Goal: Information Seeking & Learning: Check status

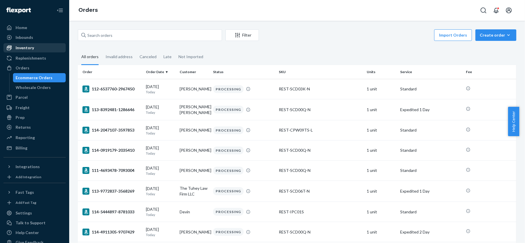
click at [36, 46] on div "Inventory" at bounding box center [34, 48] width 61 height 8
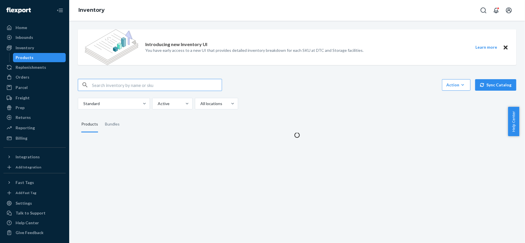
click at [100, 85] on input "text" at bounding box center [157, 85] width 130 height 12
type input "REST-ESSS02K"
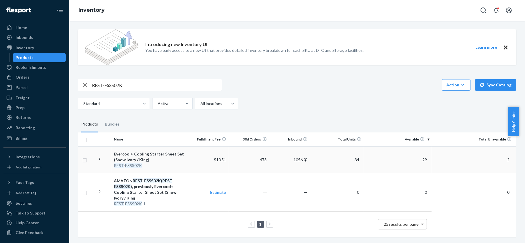
click at [420, 161] on span "29" at bounding box center [424, 159] width 9 height 5
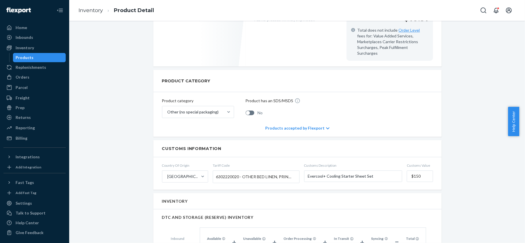
scroll to position [307, 0]
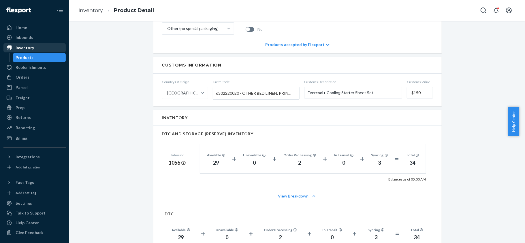
click at [30, 50] on div "Inventory" at bounding box center [25, 48] width 18 height 6
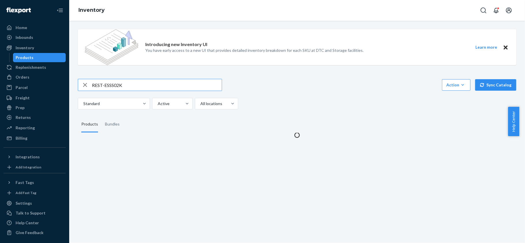
click at [148, 86] on input "REST-ESSS02K" at bounding box center [157, 85] width 130 height 12
click at [148, 87] on input "REST-ESSS02K" at bounding box center [157, 85] width 130 height 12
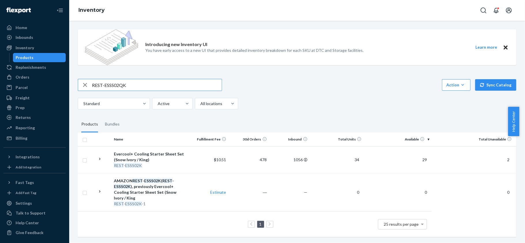
type input "REST-ESSS02QK"
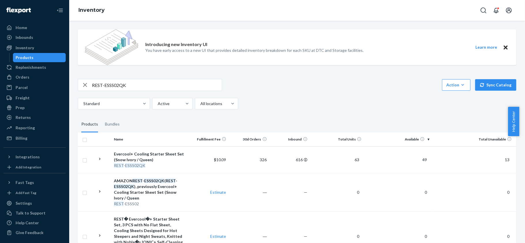
drag, startPoint x: 423, startPoint y: 162, endPoint x: 426, endPoint y: 162, distance: 2.9
click at [423, 162] on span "49" at bounding box center [424, 159] width 9 height 5
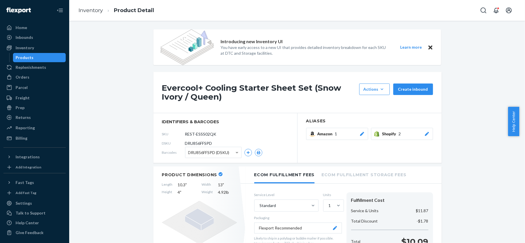
click at [27, 57] on div "Products" at bounding box center [25, 58] width 18 height 6
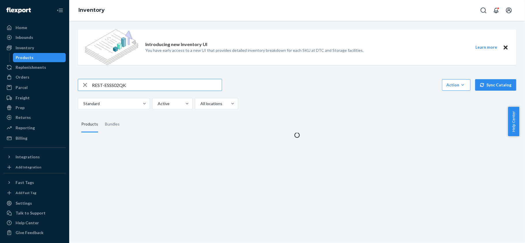
click at [140, 89] on input "REST-ESSS02QK" at bounding box center [157, 85] width 130 height 12
click at [141, 89] on input "REST-ESSS02QK" at bounding box center [157, 85] width 130 height 12
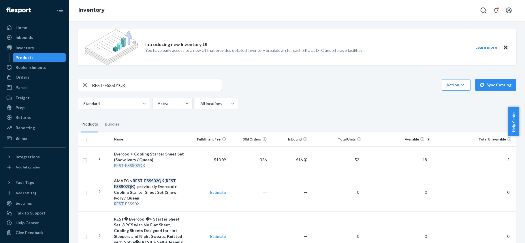
type input "REST-ESSS01CK"
click at [420, 160] on span "36" at bounding box center [424, 159] width 9 height 5
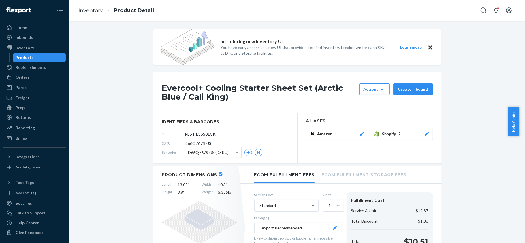
drag, startPoint x: 58, startPoint y: 60, endPoint x: 55, endPoint y: 59, distance: 3.6
click at [58, 60] on div "Products" at bounding box center [40, 58] width 52 height 8
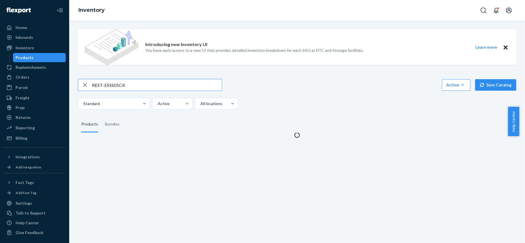
click at [140, 89] on input "REST-ESSS01CK" at bounding box center [157, 85] width 130 height 12
click at [140, 86] on input "REST-ESSS01CK" at bounding box center [157, 85] width 130 height 12
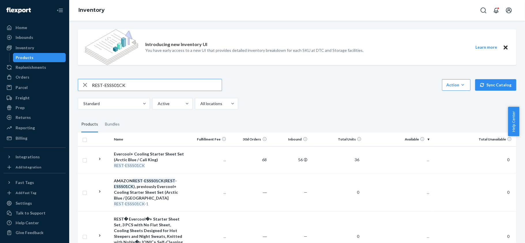
click at [140, 86] on input "REST-ESSS01CK" at bounding box center [157, 85] width 130 height 12
type input "REST-ESSS01FD"
click at [422, 159] on span "26" at bounding box center [424, 159] width 9 height 5
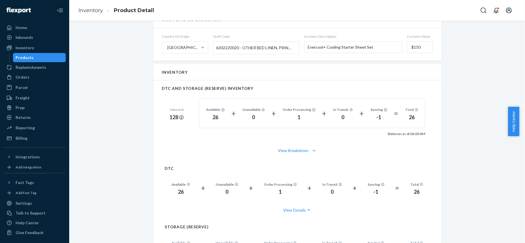
scroll to position [423, 0]
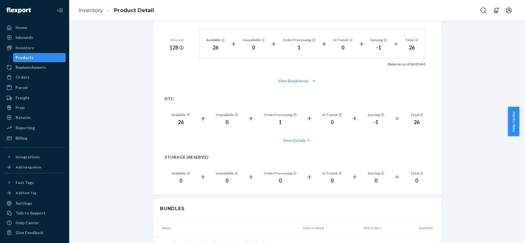
click at [39, 60] on div "Products" at bounding box center [40, 58] width 52 height 8
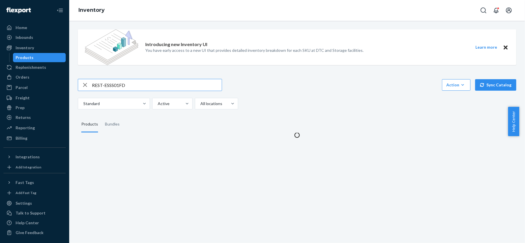
click at [115, 80] on input "REST-ESSS01FD" at bounding box center [157, 85] width 130 height 12
click at [116, 80] on input "REST-ESSS01FD" at bounding box center [157, 85] width 130 height 12
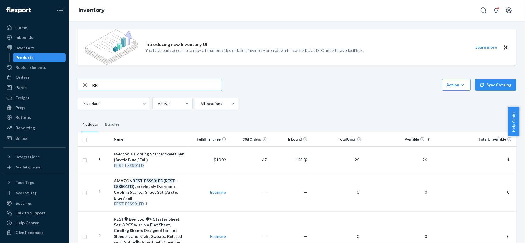
type input "R"
type input "REST-ESSS01K"
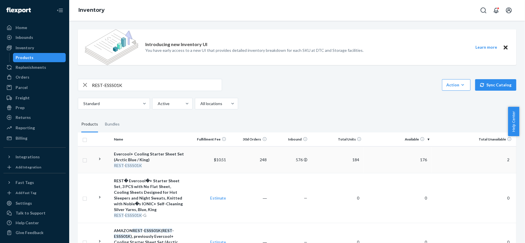
drag, startPoint x: 422, startPoint y: 161, endPoint x: 430, endPoint y: 168, distance: 9.8
click at [422, 162] on span "176" at bounding box center [424, 159] width 12 height 5
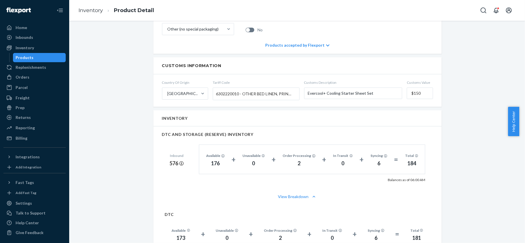
scroll to position [307, 0]
click at [34, 54] on div "Products" at bounding box center [40, 58] width 52 height 8
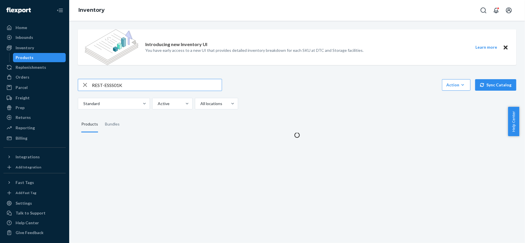
click at [125, 85] on input "REST-ESSS01K" at bounding box center [157, 85] width 130 height 12
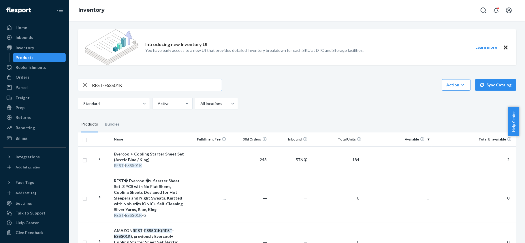
click at [125, 85] on input "REST-ESSS01K" at bounding box center [157, 85] width 130 height 12
type input "REST-ESSS01QK"
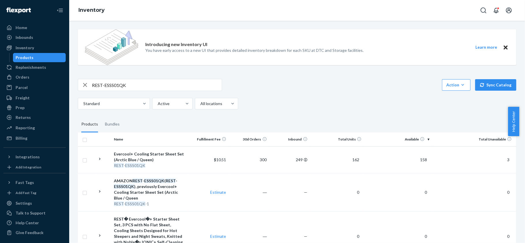
click at [421, 158] on span "158" at bounding box center [424, 159] width 12 height 5
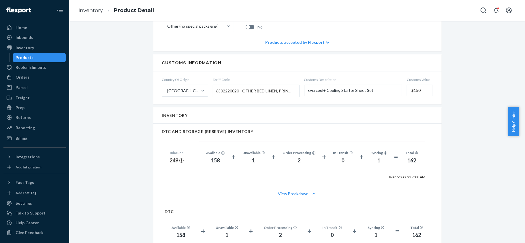
scroll to position [423, 0]
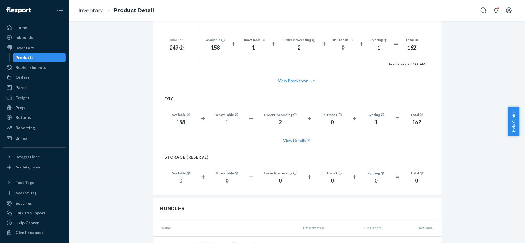
click at [39, 55] on div "Products" at bounding box center [40, 58] width 52 height 8
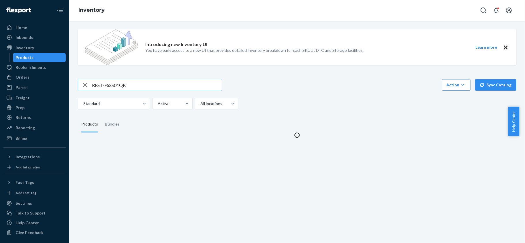
click at [129, 89] on input "REST-ESSS01QK" at bounding box center [157, 85] width 130 height 12
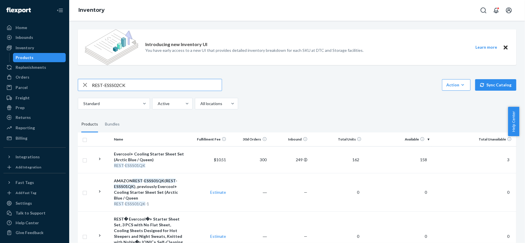
type input "REST-ESSS02CK"
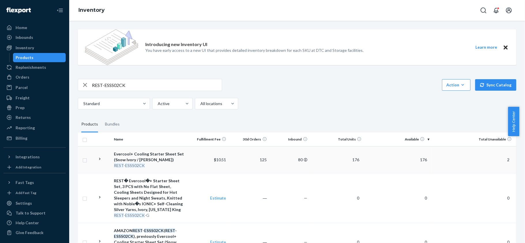
click at [422, 159] on span "176" at bounding box center [424, 159] width 12 height 5
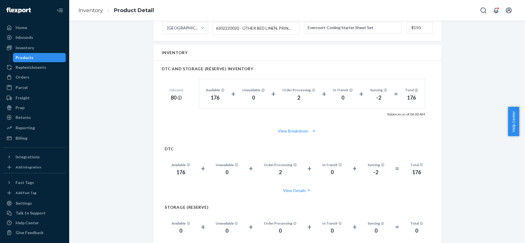
scroll to position [384, 0]
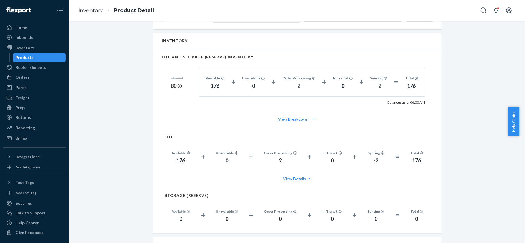
click at [46, 59] on div "Products" at bounding box center [40, 58] width 52 height 8
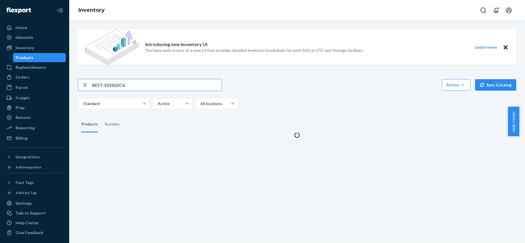
click at [132, 87] on input "REST-ESSS02CK" at bounding box center [157, 85] width 130 height 12
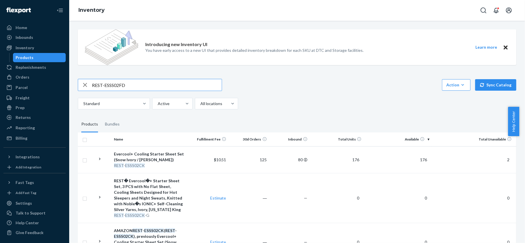
type input "REST-ESSS02FD"
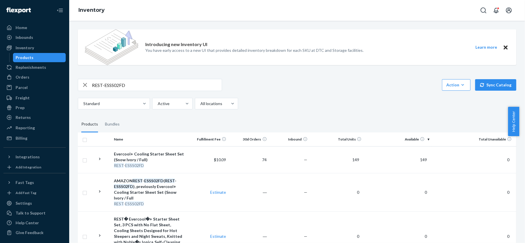
drag, startPoint x: 417, startPoint y: 161, endPoint x: 413, endPoint y: 164, distance: 3.9
click at [418, 161] on span "149" at bounding box center [424, 159] width 12 height 5
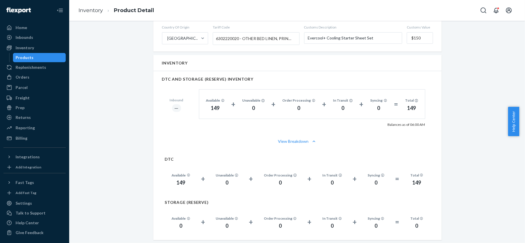
scroll to position [384, 0]
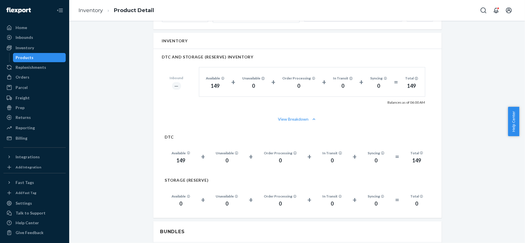
click at [43, 57] on div "Products" at bounding box center [40, 58] width 52 height 8
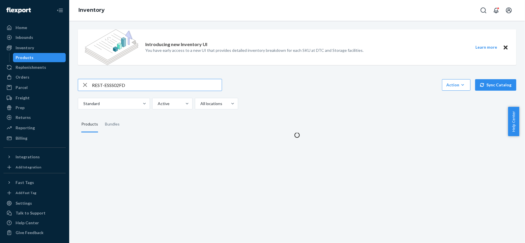
click at [114, 80] on input "REST-ESSS02FD" at bounding box center [157, 85] width 130 height 12
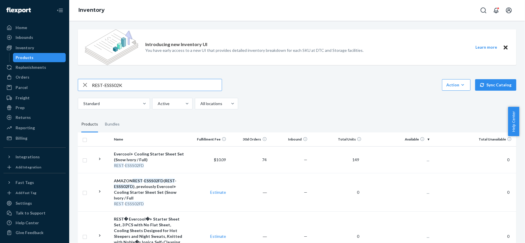
type input "REST-ESSS02K"
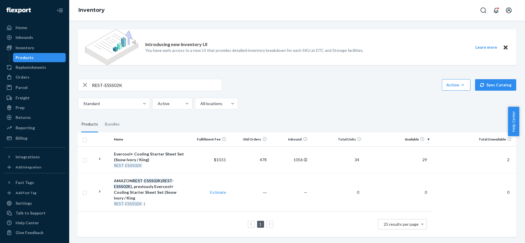
drag, startPoint x: 422, startPoint y: 159, endPoint x: 419, endPoint y: 163, distance: 5.2
click at [421, 159] on span "29" at bounding box center [424, 159] width 9 height 5
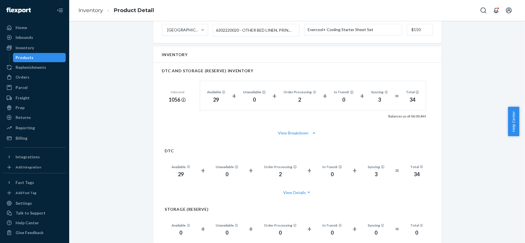
scroll to position [384, 0]
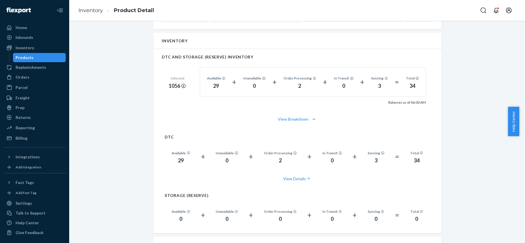
drag, startPoint x: 47, startPoint y: 57, endPoint x: 60, endPoint y: 65, distance: 15.0
click at [47, 57] on div "Products" at bounding box center [40, 58] width 52 height 8
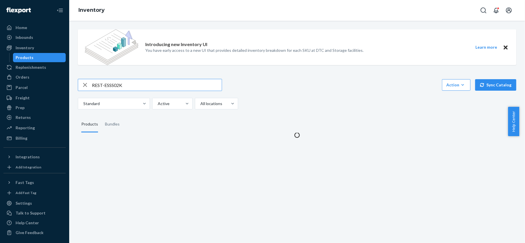
click at [123, 81] on input "REST-ESSS02K" at bounding box center [157, 85] width 130 height 12
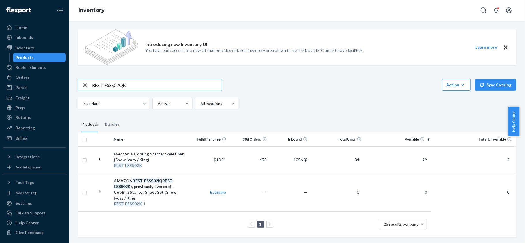
type input "REST-ESSS02QK"
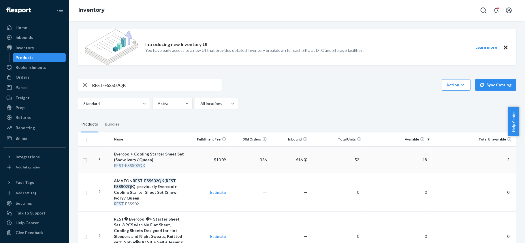
click at [424, 161] on span "48" at bounding box center [424, 159] width 9 height 5
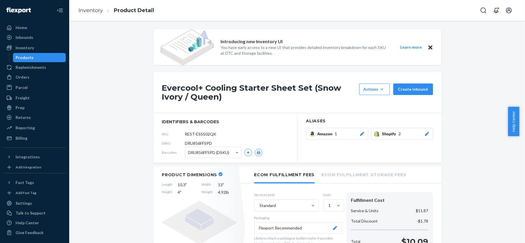
click at [46, 58] on div "Products" at bounding box center [40, 58] width 52 height 8
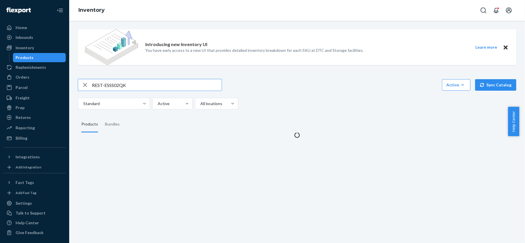
click at [127, 86] on input "REST-ESSS02QK" at bounding box center [157, 85] width 130 height 12
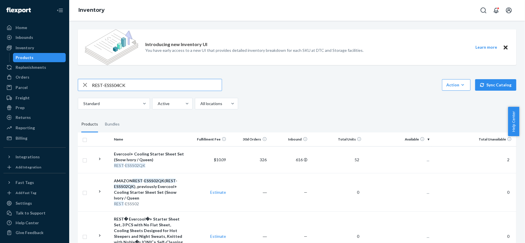
type input "REST-ESSS04CK"
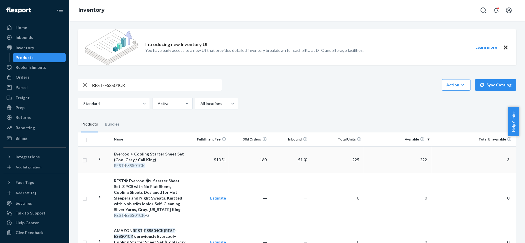
click at [421, 159] on span "222" at bounding box center [424, 159] width 12 height 5
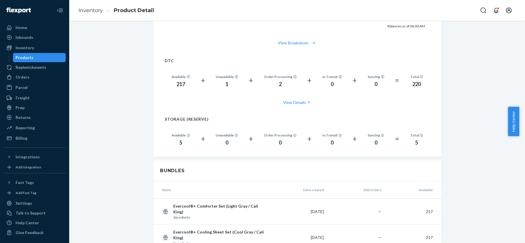
scroll to position [461, 0]
click at [37, 58] on div "Products" at bounding box center [40, 58] width 52 height 8
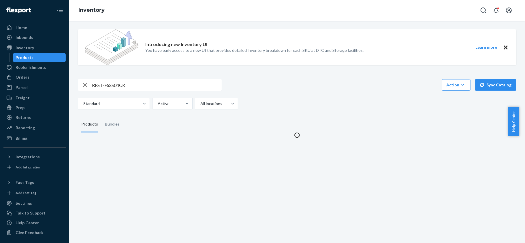
click at [119, 78] on div "Introducing new Inventory UI You have early access to a new UI that provides de…" at bounding box center [297, 81] width 447 height 113
click at [119, 84] on input "REST-ESSS04CK" at bounding box center [157, 85] width 130 height 12
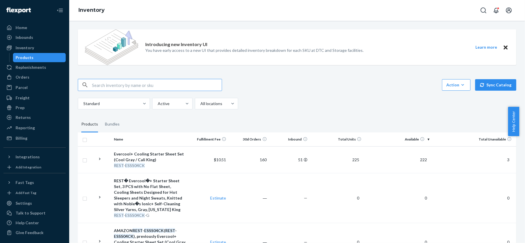
paste input "REST-ESSS04FD"
type input "REST-ESSS04FD"
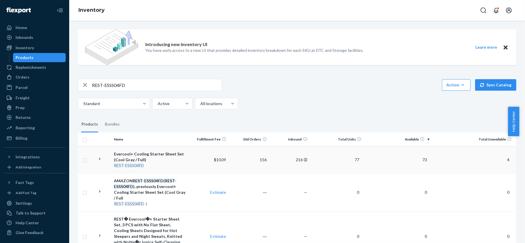
click at [432, 156] on td "4" at bounding box center [474, 159] width 85 height 27
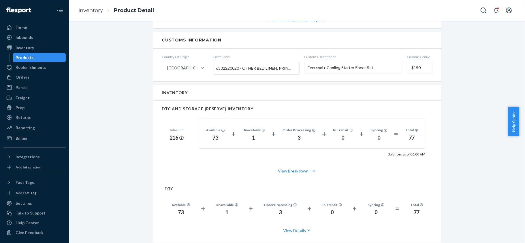
scroll to position [346, 0]
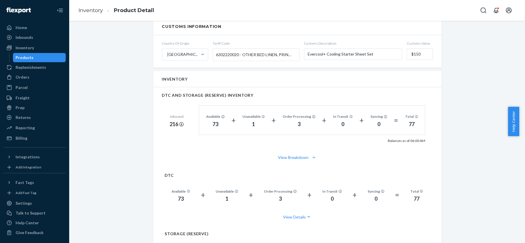
drag, startPoint x: 52, startPoint y: 59, endPoint x: 46, endPoint y: 61, distance: 6.0
click at [51, 60] on div "Products" at bounding box center [40, 58] width 52 height 8
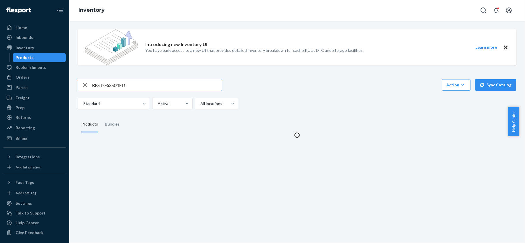
click at [137, 84] on input "REST-ESSS04FD" at bounding box center [157, 85] width 130 height 12
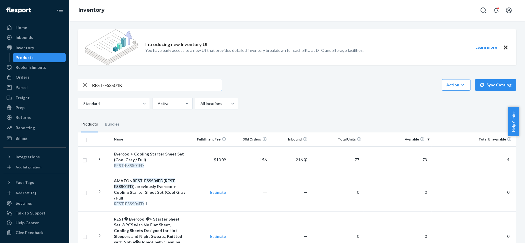
type input "REST-ESSS04K"
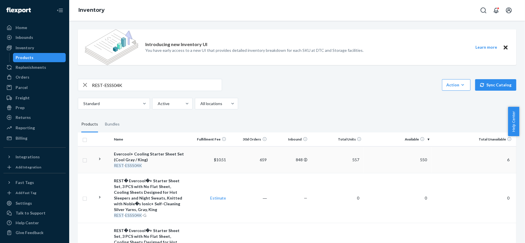
click at [419, 162] on span "550" at bounding box center [424, 159] width 12 height 5
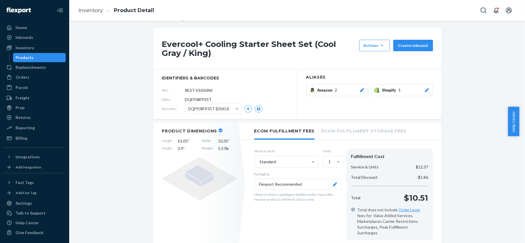
scroll to position [77, 0]
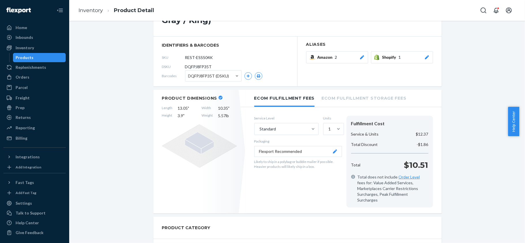
click at [49, 55] on div "Products" at bounding box center [40, 58] width 52 height 8
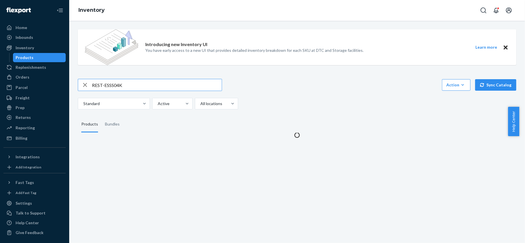
click at [136, 87] on input "REST-ESSS04K" at bounding box center [157, 85] width 130 height 12
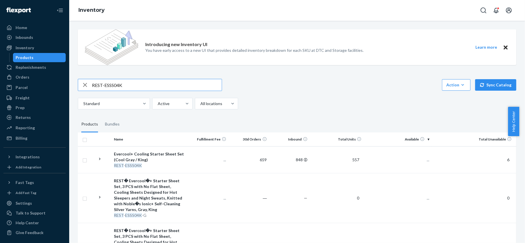
click at [136, 87] on input "REST-ESSS04K" at bounding box center [157, 85] width 130 height 12
type input "REST-ESSS04QK"
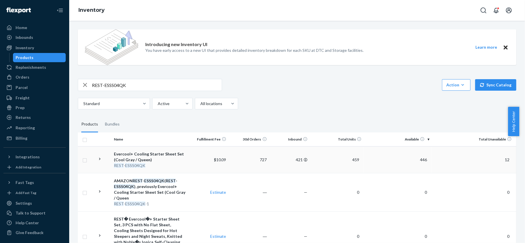
click at [418, 159] on span "446" at bounding box center [424, 159] width 12 height 5
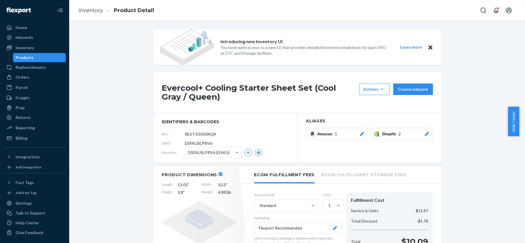
click at [40, 59] on div "Products" at bounding box center [40, 58] width 52 height 8
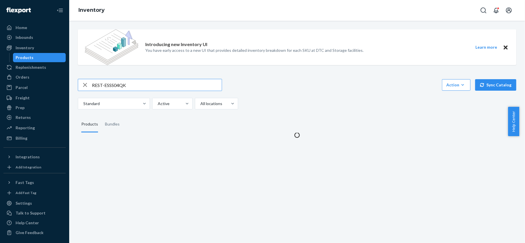
click at [120, 84] on input "REST-ESSS04QK" at bounding box center [157, 85] width 130 height 12
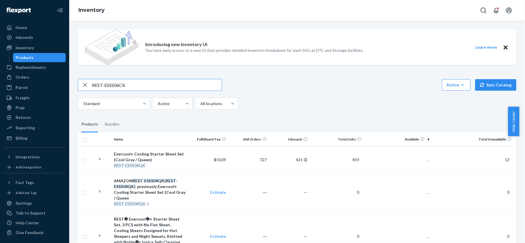
type input "REST-ESSS06CK"
click at [418, 158] on span "236" at bounding box center [424, 159] width 12 height 5
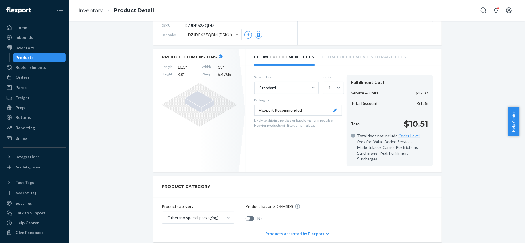
scroll to position [38, 0]
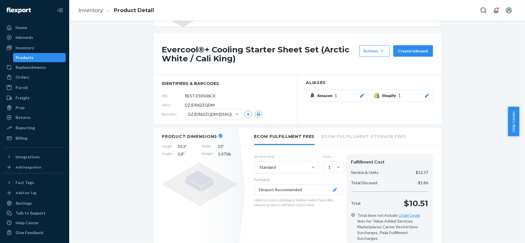
click at [52, 57] on div "Products" at bounding box center [40, 58] width 52 height 8
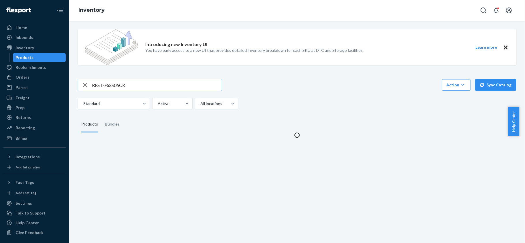
click at [127, 86] on input "REST-ESSS06CK" at bounding box center [157, 85] width 130 height 12
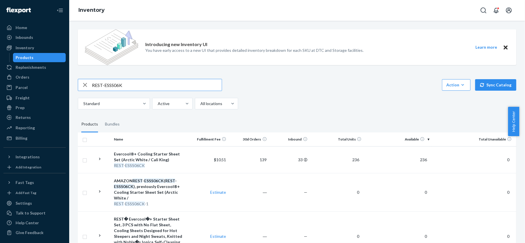
type input "REST-ESSS06K"
click at [418, 161] on span "370" at bounding box center [424, 159] width 12 height 5
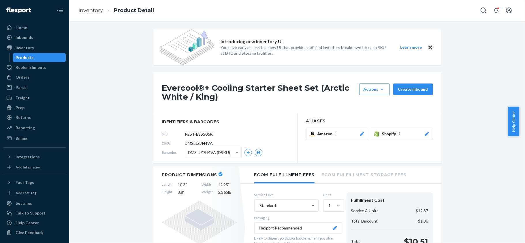
click at [50, 59] on div "Products" at bounding box center [40, 58] width 52 height 8
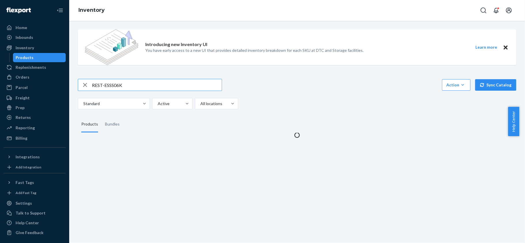
click at [135, 80] on input "REST-ESSS06K" at bounding box center [157, 85] width 130 height 12
click at [135, 83] on input "REST-ESSS06K" at bounding box center [157, 85] width 130 height 12
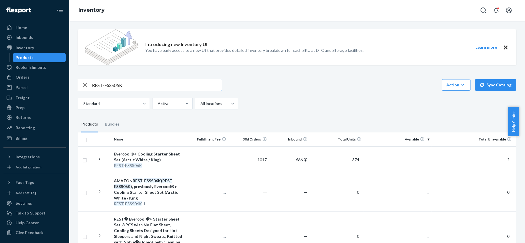
click at [135, 83] on input "REST-ESSS06K" at bounding box center [157, 85] width 130 height 12
click at [134, 84] on input "REST-ESSS06K" at bounding box center [157, 85] width 130 height 12
type input "REST-ESSS06QK"
click at [419, 162] on span "144" at bounding box center [424, 159] width 12 height 5
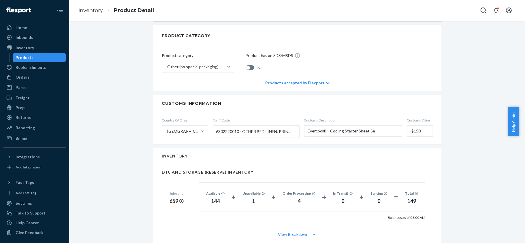
scroll to position [307, 0]
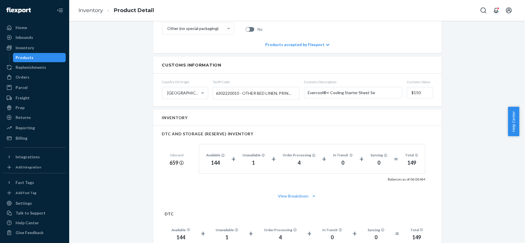
click at [34, 56] on div "Products" at bounding box center [40, 58] width 52 height 8
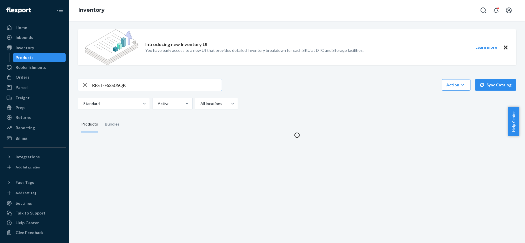
click at [114, 81] on input "REST-ESSS06QK" at bounding box center [157, 85] width 130 height 12
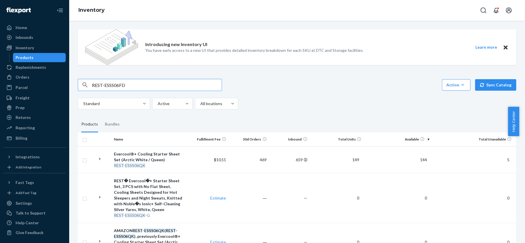
type input "REST-ESSS06FD"
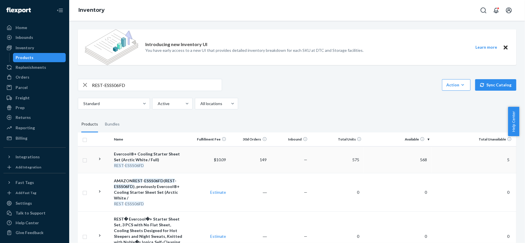
click at [421, 158] on span "568" at bounding box center [424, 159] width 12 height 5
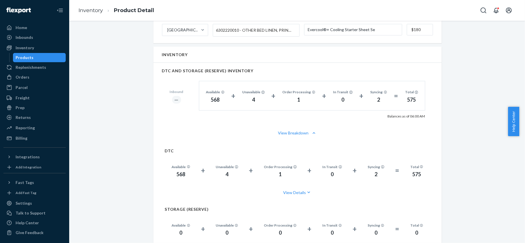
scroll to position [384, 0]
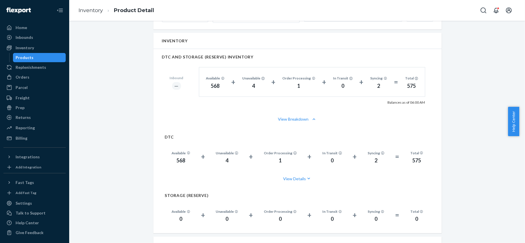
click at [45, 59] on div "Products" at bounding box center [40, 58] width 52 height 8
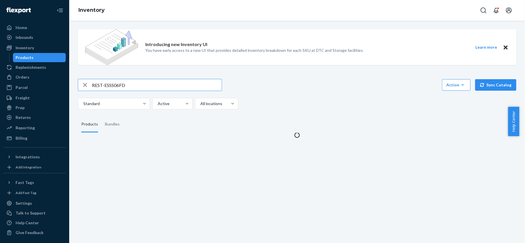
click at [113, 80] on input "REST-ESSS06FD" at bounding box center [157, 85] width 130 height 12
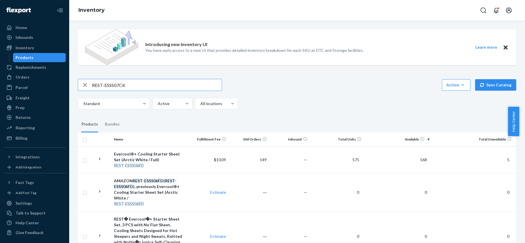
type input "REST-ESSS07CK"
click at [423, 160] on span "93" at bounding box center [424, 159] width 9 height 5
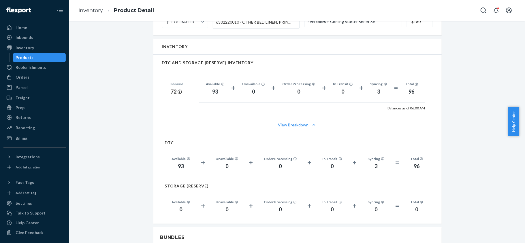
scroll to position [423, 0]
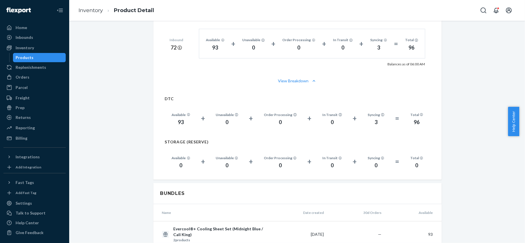
drag, startPoint x: 27, startPoint y: 57, endPoint x: 22, endPoint y: 60, distance: 5.4
click at [27, 57] on div "Products" at bounding box center [25, 58] width 18 height 6
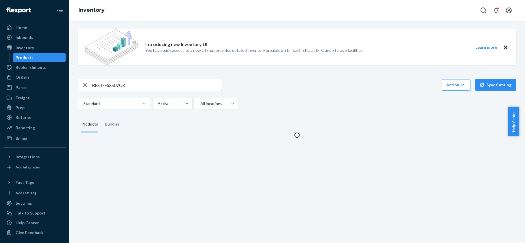
click at [123, 90] on input "REST-ESSS07CK" at bounding box center [157, 85] width 130 height 12
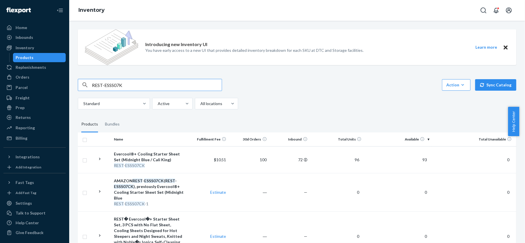
type input "REST-ESSS07K"
click at [419, 162] on span "149" at bounding box center [424, 159] width 12 height 5
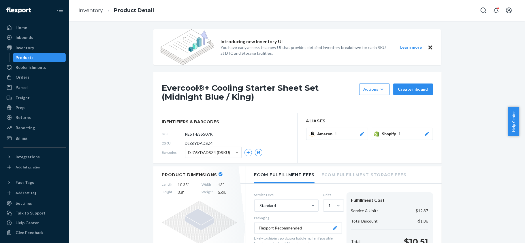
click at [36, 59] on div "Products" at bounding box center [40, 58] width 52 height 8
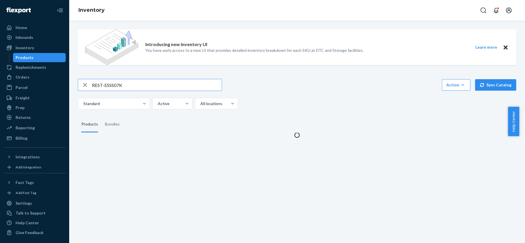
click at [122, 84] on input "REST-ESSS07K" at bounding box center [157, 85] width 130 height 12
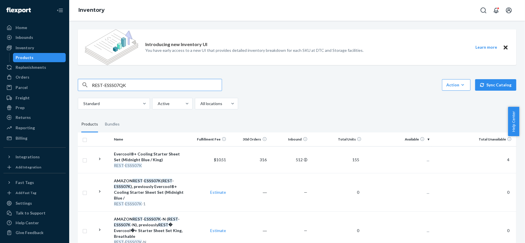
type input "REST-ESSS07QK"
drag, startPoint x: 424, startPoint y: 159, endPoint x: 424, endPoint y: 163, distance: 3.3
click at [424, 160] on span "57" at bounding box center [424, 159] width 9 height 5
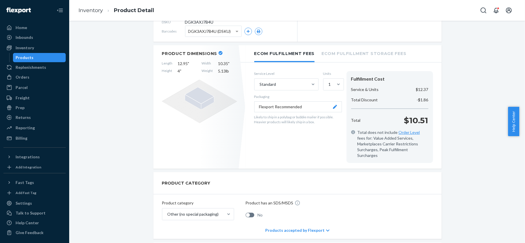
scroll to position [307, 0]
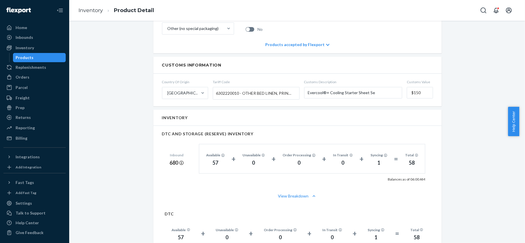
click at [52, 57] on div "Products" at bounding box center [40, 58] width 52 height 8
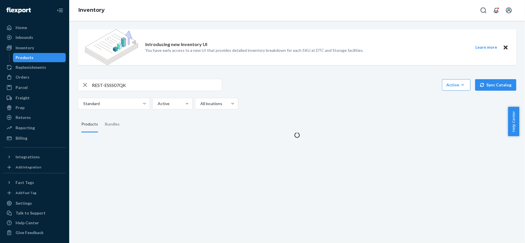
click at [126, 79] on div "REST-ESSS07QK" at bounding box center [150, 85] width 144 height 12
click at [126, 86] on input "REST-ESSS07QK" at bounding box center [157, 85] width 130 height 12
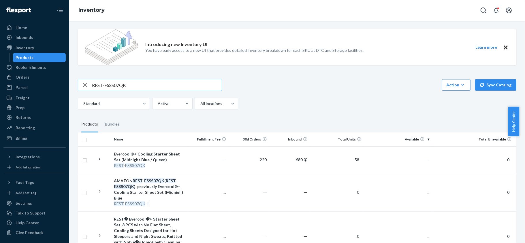
click at [126, 86] on input "REST-ESSS07QK" at bounding box center [157, 85] width 130 height 12
paste input "REST-ESSS07FD"
type input "REST-ESSS07FD"
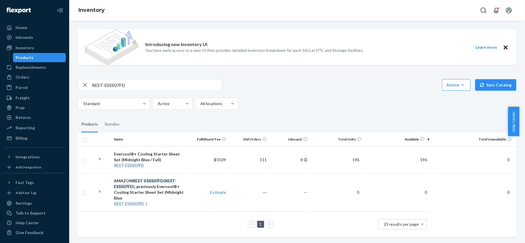
click at [418, 162] on span "196" at bounding box center [424, 159] width 12 height 5
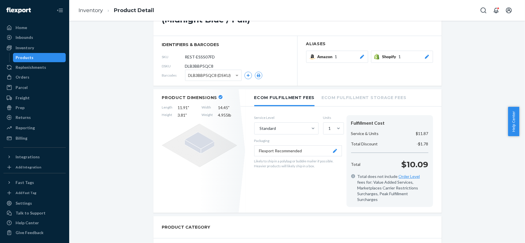
scroll to position [77, 0]
drag, startPoint x: 48, startPoint y: 58, endPoint x: 58, endPoint y: 61, distance: 10.9
click at [48, 58] on div "Products" at bounding box center [40, 58] width 52 height 8
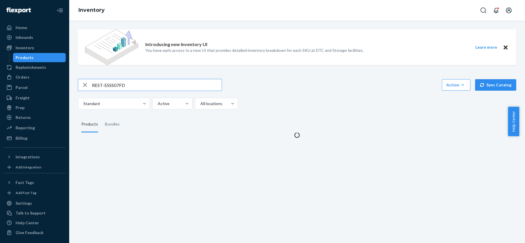
click at [126, 81] on input "REST-ESSS07FD" at bounding box center [157, 85] width 130 height 12
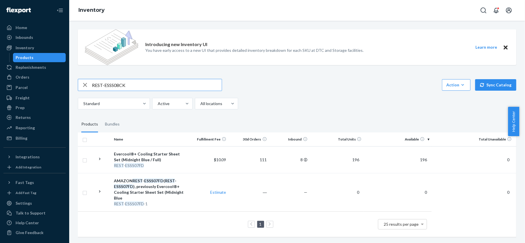
type input "REST-ESSS08CK"
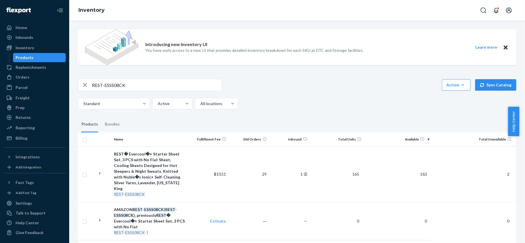
drag, startPoint x: 421, startPoint y: 176, endPoint x: 427, endPoint y: 182, distance: 7.8
click at [421, 176] on td "163" at bounding box center [398, 174] width 68 height 56
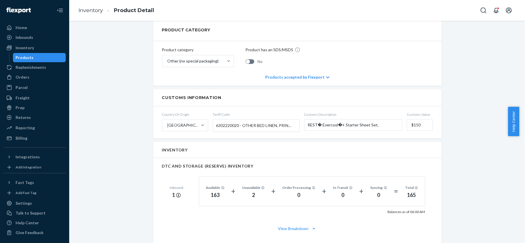
scroll to position [461, 0]
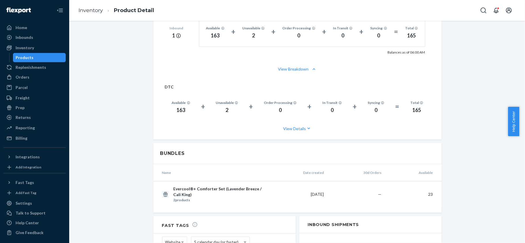
click at [51, 59] on div "Products" at bounding box center [40, 58] width 52 height 8
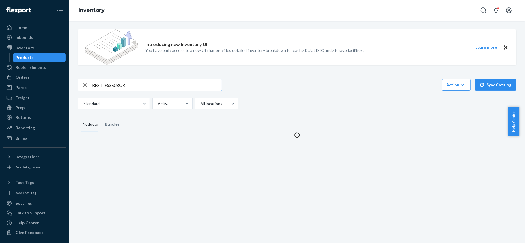
click at [115, 87] on input "REST-ESSS08CK" at bounding box center [157, 85] width 130 height 12
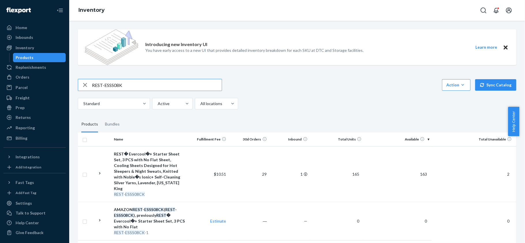
type input "REST-ESSS08K"
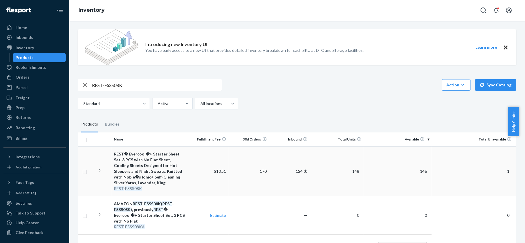
click at [418, 171] on span "146" at bounding box center [424, 171] width 12 height 5
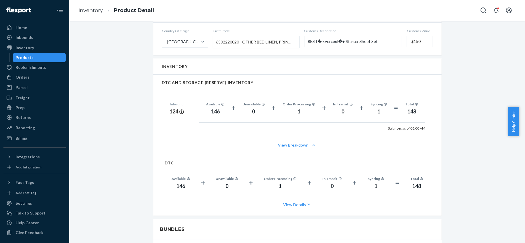
scroll to position [423, 0]
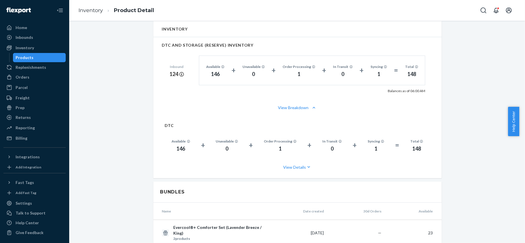
drag, startPoint x: 35, startPoint y: 60, endPoint x: 30, endPoint y: 60, distance: 5.2
click at [35, 60] on div "Products" at bounding box center [40, 58] width 52 height 8
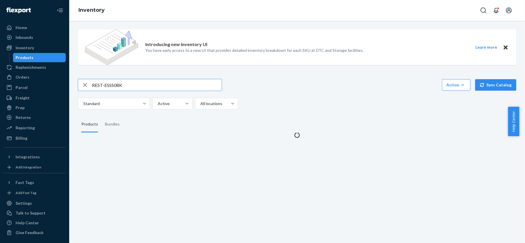
click at [111, 83] on input "REST-ESSS08K" at bounding box center [157, 85] width 130 height 12
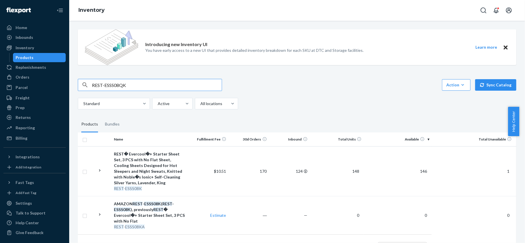
type input "REST-ESSS08QK"
drag, startPoint x: 420, startPoint y: 169, endPoint x: 418, endPoint y: 172, distance: 3.5
click at [420, 170] on span "66" at bounding box center [424, 171] width 9 height 5
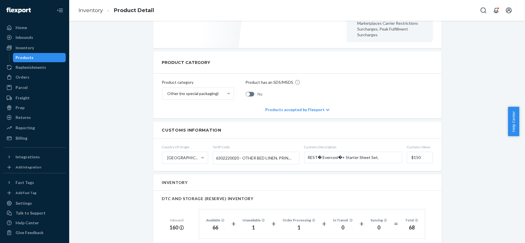
scroll to position [346, 0]
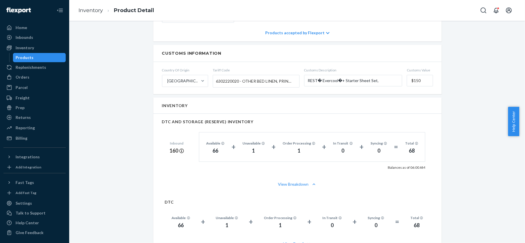
click at [50, 54] on div "Products" at bounding box center [40, 58] width 52 height 8
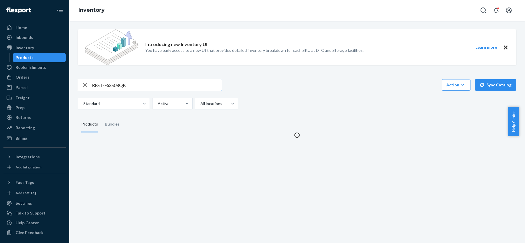
click at [135, 89] on input "REST-ESSS08QK" at bounding box center [157, 85] width 130 height 12
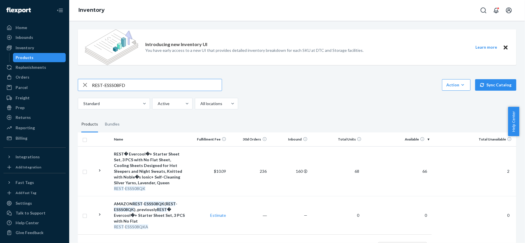
type input "REST-ESSS08FD"
click at [420, 170] on span "38" at bounding box center [424, 171] width 9 height 5
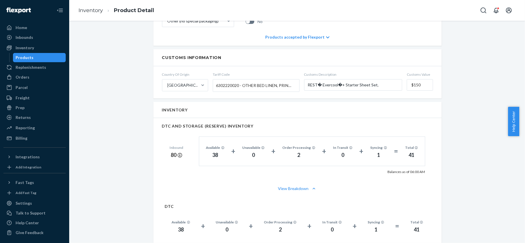
scroll to position [384, 0]
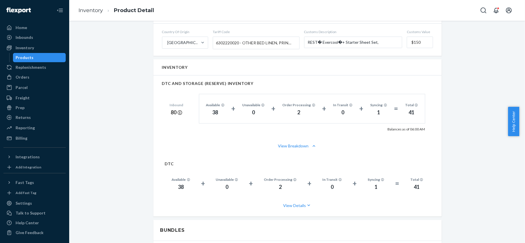
click at [40, 58] on div "Products" at bounding box center [40, 58] width 52 height 8
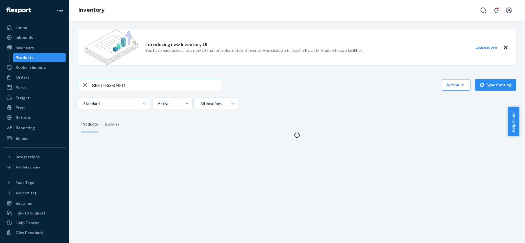
click at [136, 77] on div "Introducing new Inventory UI You have early access to a new UI that provides de…" at bounding box center [297, 81] width 447 height 113
click at [129, 89] on input "REST-ESSS08FD" at bounding box center [157, 85] width 130 height 12
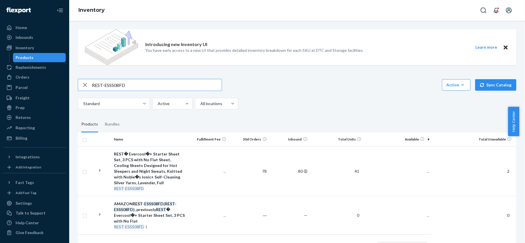
click at [129, 89] on input "REST-ESSS08FD" at bounding box center [157, 85] width 130 height 12
paste input "REST-IFS01CK"
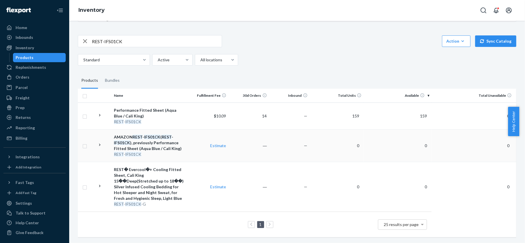
scroll to position [50, 0]
click at [132, 35] on input "REST-IFS01CK" at bounding box center [157, 41] width 130 height 12
paste input "FD"
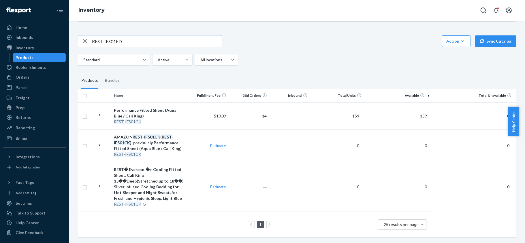
type input "REST-IFS01FD"
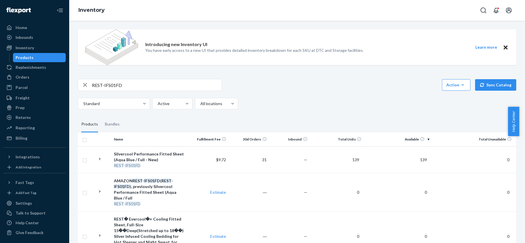
click at [125, 91] on input "REST-IFS01FD" at bounding box center [157, 85] width 130 height 12
click at [125, 89] on input "REST-IFS01FD" at bounding box center [157, 85] width 130 height 12
click at [124, 89] on input "REST-IFS01FD" at bounding box center [157, 85] width 130 height 12
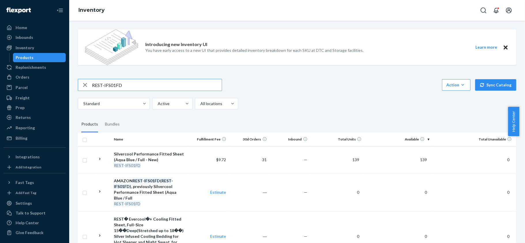
click at [124, 89] on input "REST-IFS01FD" at bounding box center [157, 85] width 130 height 12
paste input "REST-IFS01K"
type input "REST-IFS01K"
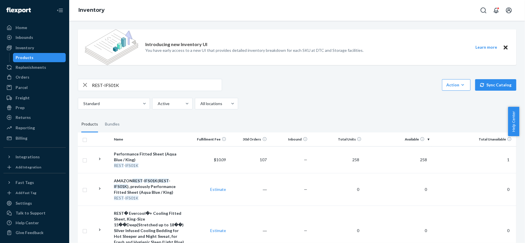
click at [137, 81] on input "REST-IFS01K" at bounding box center [157, 85] width 130 height 12
paste input "REST-IFS01QK"
type input "REST-IFS01QK"
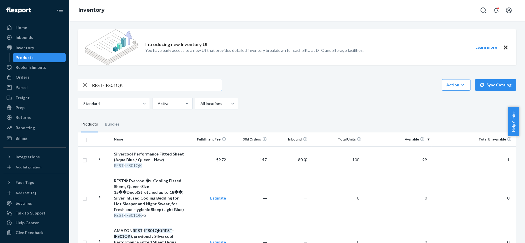
click at [141, 82] on input "REST-IFS01QK" at bounding box center [157, 85] width 130 height 12
click at [128, 84] on input "REST-IFS01QK" at bounding box center [157, 85] width 130 height 12
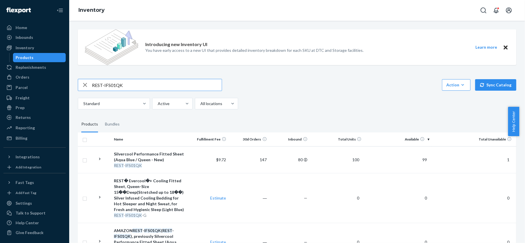
click at [128, 84] on input "REST-IFS01QK" at bounding box center [157, 85] width 130 height 12
paste input "REST-IFS01T"
type input "REST-IFS01T"
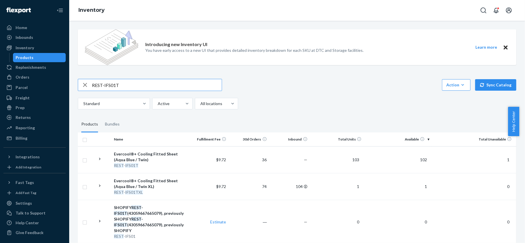
click at [123, 86] on input "REST-IFS01T" at bounding box center [157, 85] width 130 height 12
paste input "REST-IFS01TXL"
type input "REST-IFS01TXL"
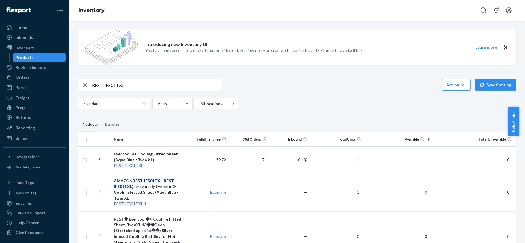
click at [136, 84] on input "REST-IFS01TXL" at bounding box center [157, 85] width 130 height 12
paste input "REST-IFS02CK"
type input "REST-IFS02CK"
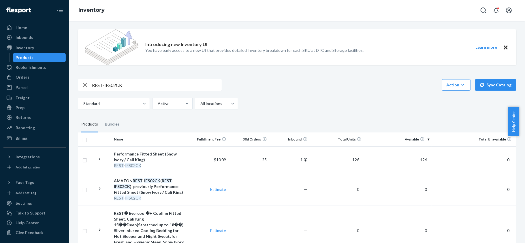
click at [138, 86] on input "REST-IFS02CK" at bounding box center [157, 85] width 130 height 12
paste input "REST-IFS02FD"
type input "REST-IFS02FD"
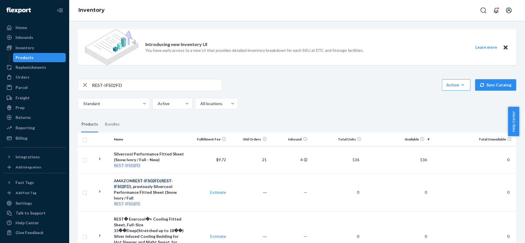
click at [136, 89] on input "REST-IFS02FD" at bounding box center [157, 85] width 130 height 12
paste input "REST-IFS02K"
type input "REST-IFS02K"
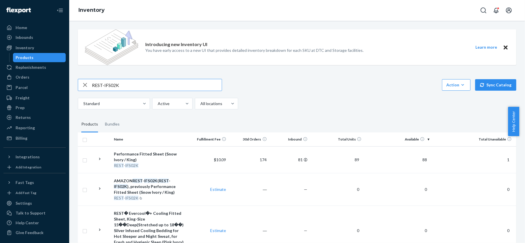
click at [127, 83] on input "REST-IFS02K" at bounding box center [157, 85] width 130 height 12
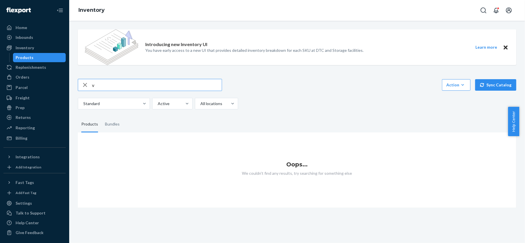
click at [111, 91] on div "v" at bounding box center [150, 85] width 144 height 12
click at [112, 86] on input "v" at bounding box center [157, 85] width 130 height 12
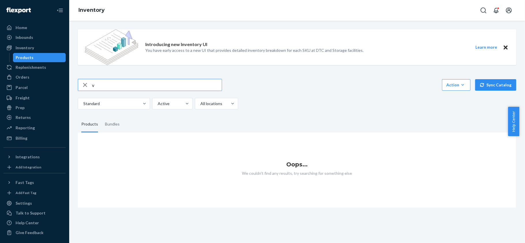
paste input "REST-IFS02QK"
type input "REST-IFS02QK"
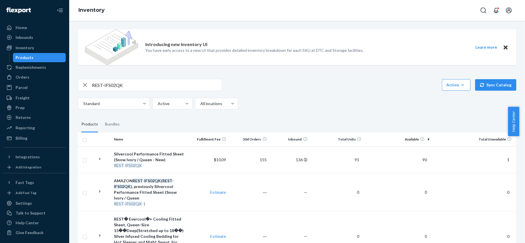
click at [135, 89] on input "REST-IFS02QK" at bounding box center [157, 85] width 130 height 12
paste input "REST-IFS02T"
type input "REST-IFS02T"
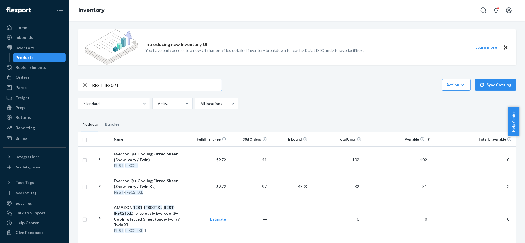
click at [139, 84] on input "REST-IFS02T" at bounding box center [157, 85] width 130 height 12
paste input "REST-IFS02TXL"
type input "REST-IFS02TXL"
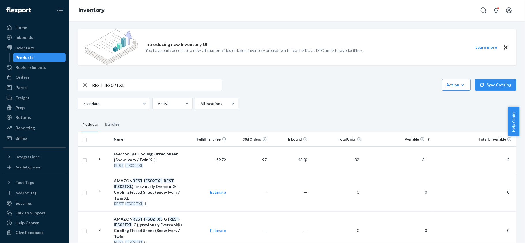
click at [127, 89] on input "REST-IFS02TXL" at bounding box center [157, 85] width 130 height 12
paste input "REST-IFS02TXL"
type input "REST-IFS02TXL"
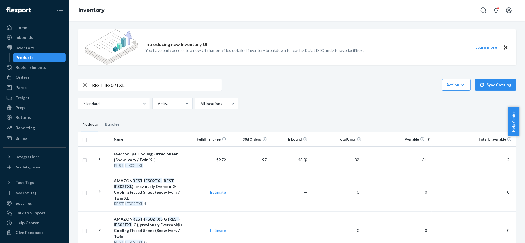
click at [141, 87] on input "REST-IFS02TXL" at bounding box center [157, 85] width 130 height 12
paste input "REST-IFS04CK"
type input "REST-IFS04CK"
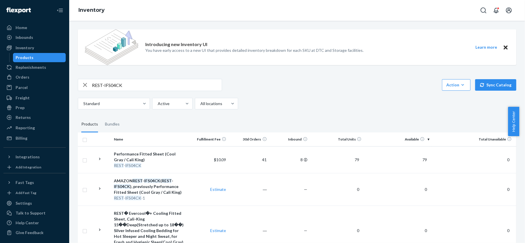
click at [132, 82] on input "REST-IFS04CK" at bounding box center [157, 85] width 130 height 12
paste input "REST-IFS04FD"
type input "REST-IFS04FD"
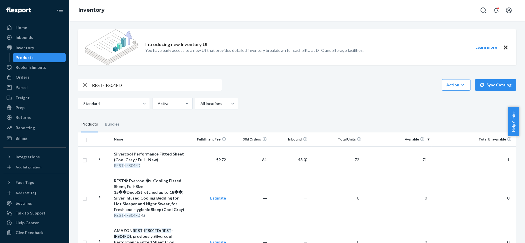
click at [146, 91] on input "REST-IFS04FD" at bounding box center [157, 85] width 130 height 12
paste input "REST-IFS04K"
type input "REST-IFS04K"
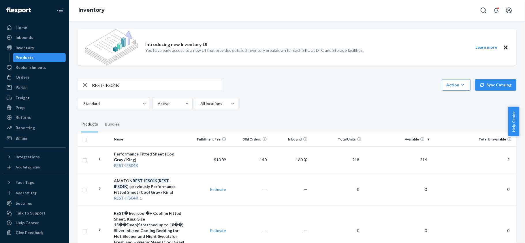
click at [129, 91] on div "REST-IFS04K" at bounding box center [150, 85] width 144 height 12
click at [131, 84] on input "REST-IFS04K" at bounding box center [157, 85] width 130 height 12
paste input "REST-IFS04QK"
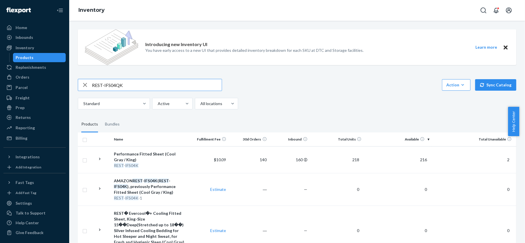
type input "REST-IFS04QK"
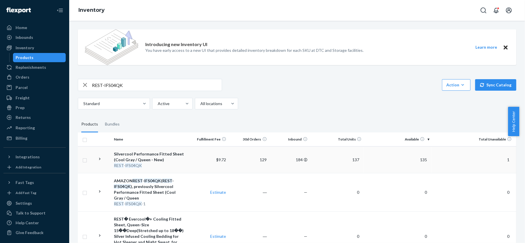
click at [418, 161] on span "135" at bounding box center [424, 159] width 12 height 5
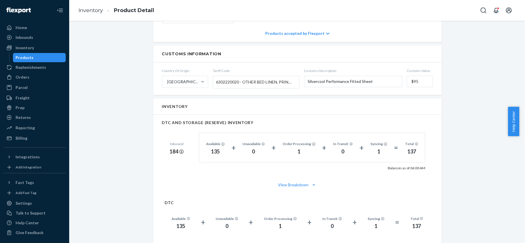
scroll to position [384, 0]
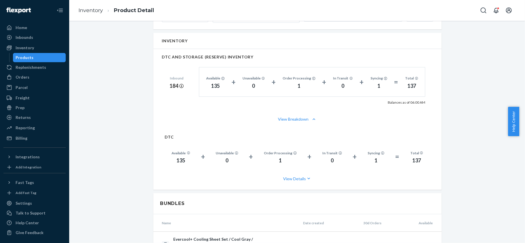
click at [50, 59] on div "Products" at bounding box center [40, 58] width 52 height 8
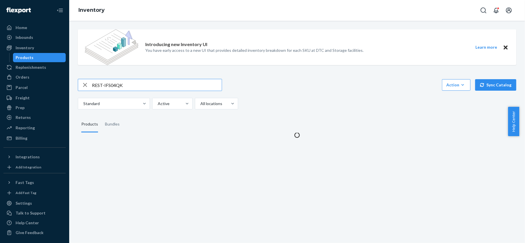
click at [111, 81] on input "REST-IFS04QK" at bounding box center [157, 85] width 130 height 12
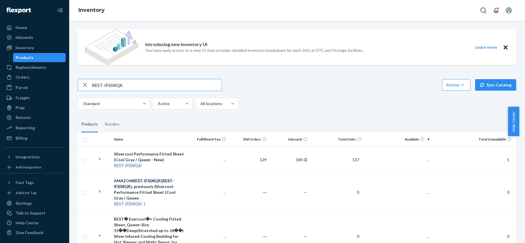
click at [111, 81] on input "REST-IFS04QK" at bounding box center [157, 85] width 130 height 12
type input "REST-IFS04T"
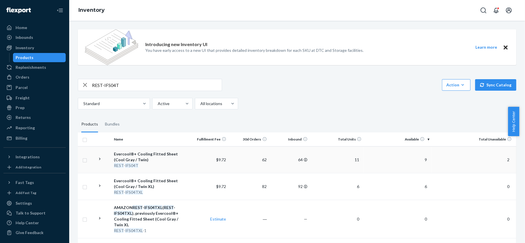
click at [422, 159] on span "9" at bounding box center [425, 159] width 7 height 5
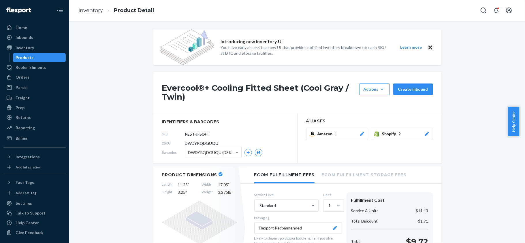
click at [52, 58] on div "Products" at bounding box center [40, 58] width 52 height 8
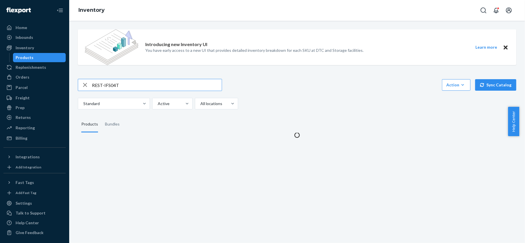
click at [118, 89] on input "REST-IFS04T" at bounding box center [157, 85] width 130 height 12
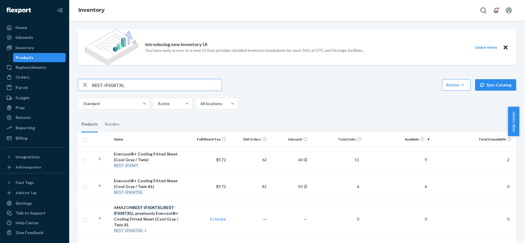
type input "REST-IFS04TXL"
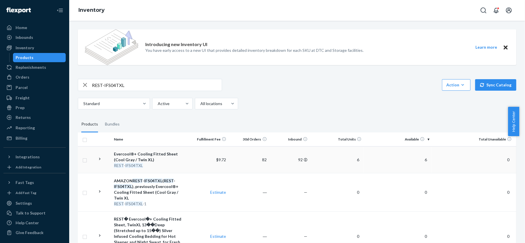
click at [422, 162] on span "6" at bounding box center [425, 159] width 7 height 5
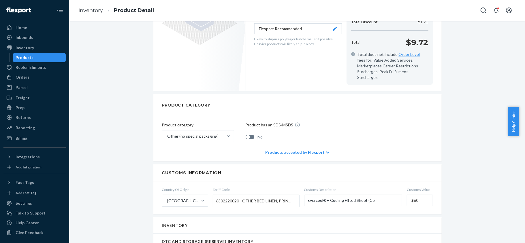
scroll to position [346, 0]
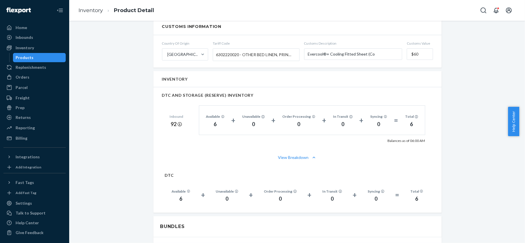
click at [33, 55] on div "Products" at bounding box center [40, 58] width 52 height 8
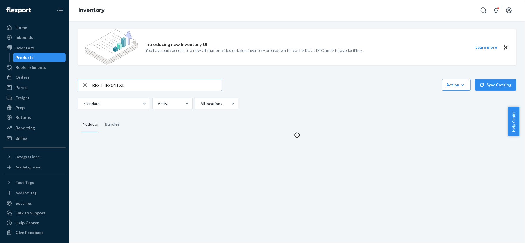
click at [109, 86] on input "REST-IFS04TXL" at bounding box center [157, 85] width 130 height 12
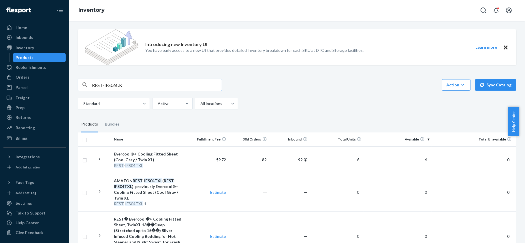
type input "REST-IFS06CK"
click at [418, 159] on span "108" at bounding box center [424, 159] width 12 height 5
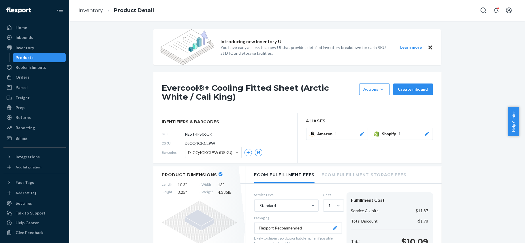
click at [35, 58] on div "Products" at bounding box center [40, 58] width 52 height 8
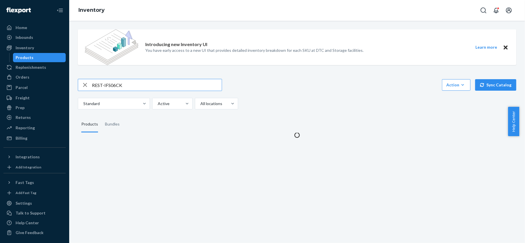
click at [123, 85] on input "REST-IFS06CK" at bounding box center [157, 85] width 130 height 12
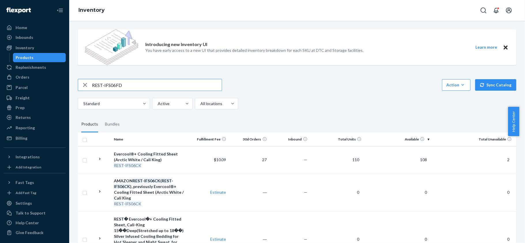
type input "REST-IFS06FD"
click at [116, 86] on input "REST-IFS06FD" at bounding box center [157, 85] width 130 height 12
paste input "REST-IFS06K"
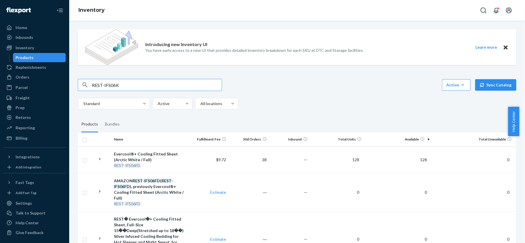
type input "REST-IFS06K"
click at [143, 84] on input "REST-IFS06K" at bounding box center [157, 85] width 130 height 12
paste input "REST-IFS06QK"
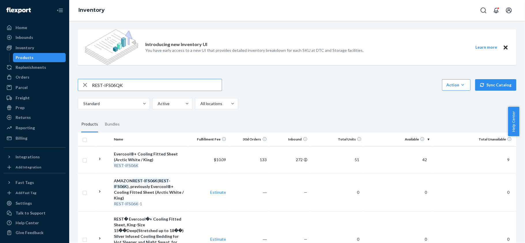
type input "REST-IFS06QK"
click at [132, 85] on input "REST-IFS06QK" at bounding box center [157, 85] width 130 height 12
paste input "REST-IFS06T"
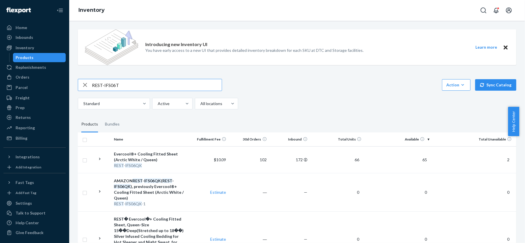
type input "REST-IFS06T"
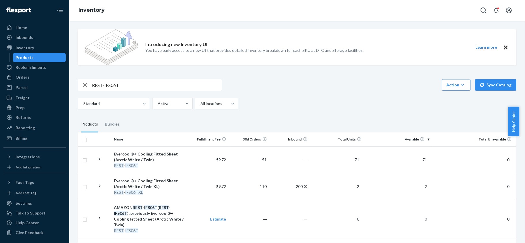
click at [142, 81] on input "REST-IFS06T" at bounding box center [157, 85] width 130 height 12
paste input "REST-IFS06TXL"
type input "REST-IFS06TXL"
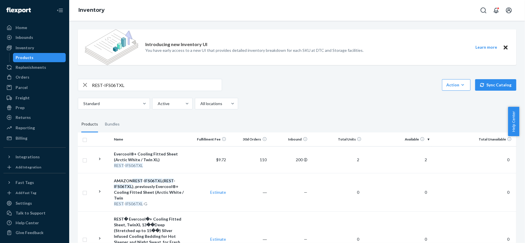
click at [164, 82] on input "REST-IFS06TXL" at bounding box center [157, 85] width 130 height 12
paste input "REST-IFS07CK"
type input "REST-IFS07CK"
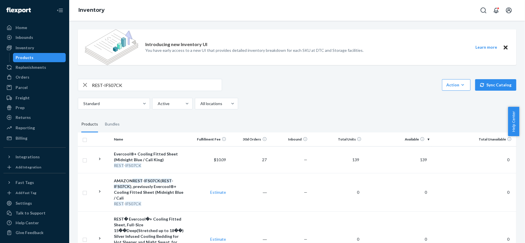
click at [119, 83] on input "REST-IFS07CK" at bounding box center [157, 85] width 130 height 12
paste input "REST-IFS07FD"
type input "REST-IFS07FD"
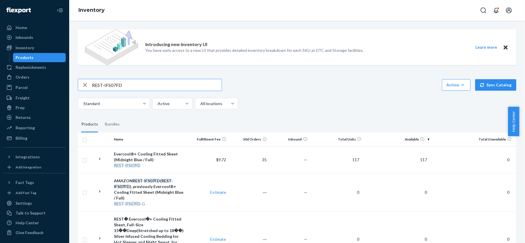
click at [121, 81] on input "REST-IFS07FD" at bounding box center [157, 85] width 130 height 12
paste input "REST-IFS07K"
type input "REST-IFS07K"
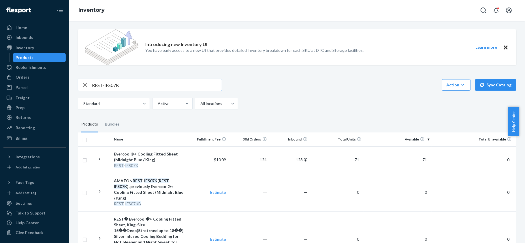
click at [134, 80] on input "REST-IFS07K" at bounding box center [157, 85] width 130 height 12
click at [134, 81] on input "REST-IFS07K" at bounding box center [157, 85] width 130 height 12
paste input "REST-IFS07QK"
type input "REST-IFS07QK"
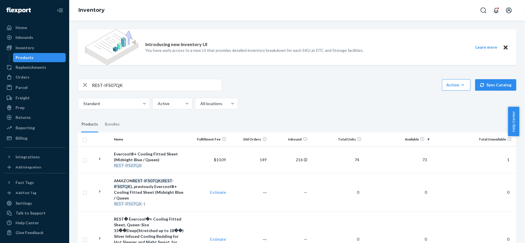
click at [142, 80] on input "REST-IFS07QK" at bounding box center [157, 85] width 130 height 12
paste input "REST-IFS07T"
type input "REST-IFS07T"
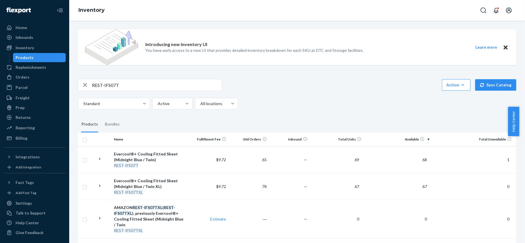
click at [148, 81] on input "REST-IFS07T" at bounding box center [157, 85] width 130 height 12
click at [147, 82] on input "REST-IFS07T" at bounding box center [157, 85] width 130 height 12
paste input "REST-IFS07TXL"
type input "REST-IFS07TXL"
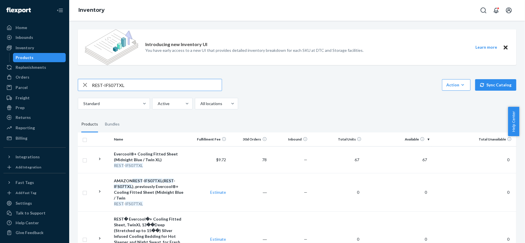
click at [131, 79] on input "REST-IFS07TXL" at bounding box center [157, 85] width 130 height 12
paste input "REST-IFS08CK"
type input "REST-IFS08CK"
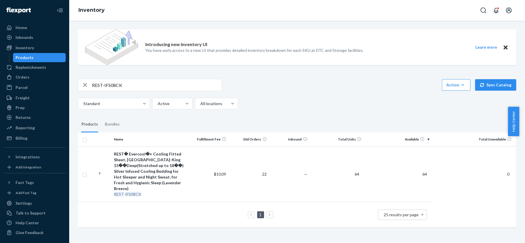
click at [118, 84] on input "REST-IFS08CK" at bounding box center [157, 85] width 130 height 12
paste input "REST-IFS08FD"
type input "REST-IFS08FD"
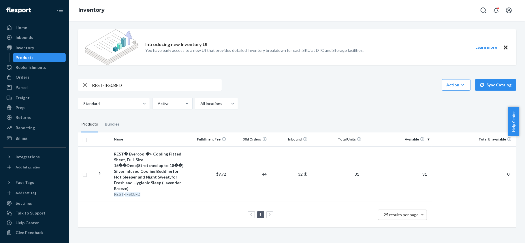
click at [137, 82] on input "REST-IFS08FD" at bounding box center [157, 85] width 130 height 12
paste input "REST-IFS08K"
type input "REST-IFS08K"
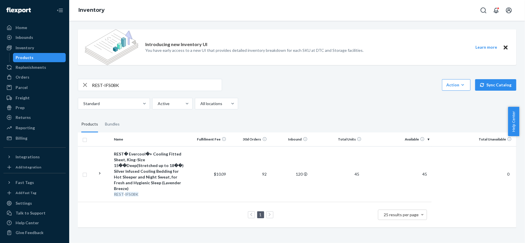
click at [133, 88] on input "REST-IFS08K" at bounding box center [157, 85] width 130 height 12
paste input "REST-IFS08QK"
type input "REST-IFS08QK"
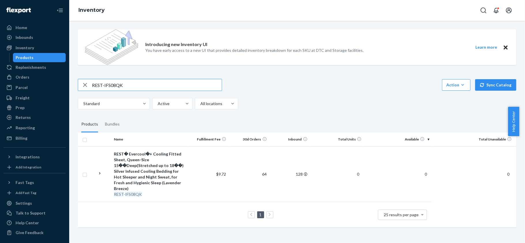
click at [155, 83] on input "REST-IFS08QK" at bounding box center [157, 85] width 130 height 12
paste input "REST-IFS08T"
type input "REST-IFS08T"
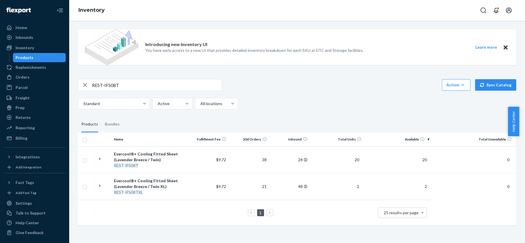
click at [136, 86] on input "REST-IFS08T" at bounding box center [157, 85] width 130 height 12
paste input "REST-IFS08TXL"
type input "REST-IFS08TXL"
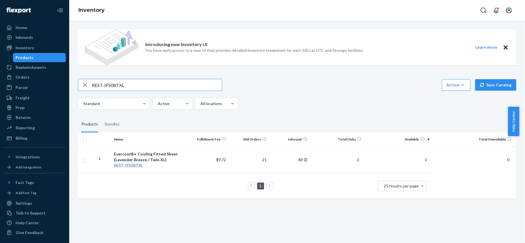
click at [143, 85] on input "REST-IFS08TXL" at bounding box center [157, 85] width 130 height 12
paste input "REST-ITS01CKK"
type input "REST-ITS01CKK"
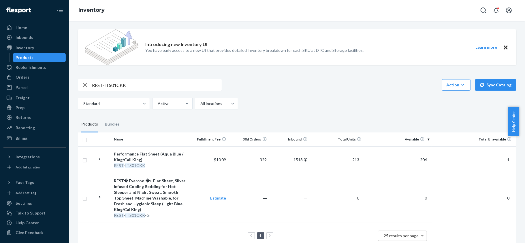
click at [138, 86] on input "REST-ITS01CKK" at bounding box center [157, 85] width 130 height 12
paste input "REST-ITS01FQD"
type input "REST-ITS01FQD"
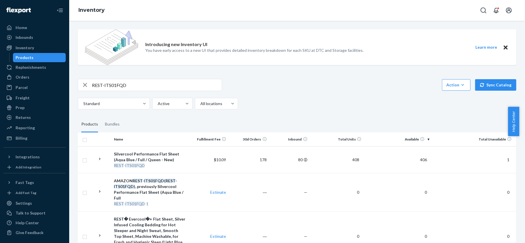
click at [128, 92] on div "REST-ITS01FQD Action Create product Create bundle Bulk create products Bulk upd…" at bounding box center [297, 94] width 439 height 31
click at [134, 88] on input "REST-ITS01FQD" at bounding box center [157, 85] width 130 height 12
paste input "REST-ITS02CKK"
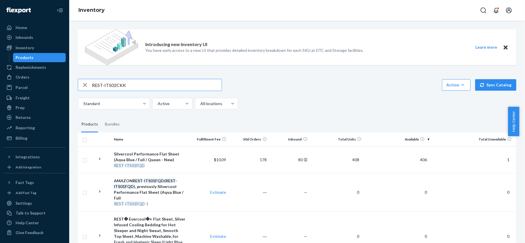
type input "REST-ITS02CKK"
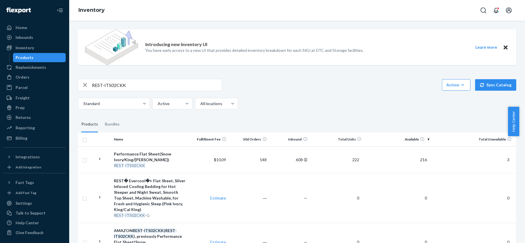
click at [161, 80] on input "REST-ITS02CKK" at bounding box center [157, 85] width 130 height 12
paste input "REST-ITS02FQD"
type input "REST-ITS02FQD"
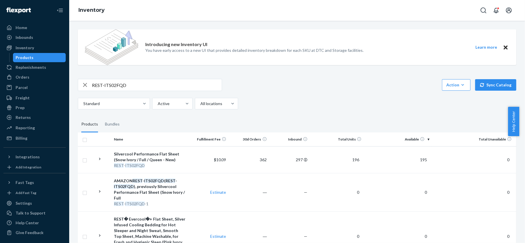
click at [147, 86] on input "REST-ITS02FQD" at bounding box center [157, 85] width 130 height 12
paste input "REST-ITS04CKK"
type input "REST-ITS04CKK"
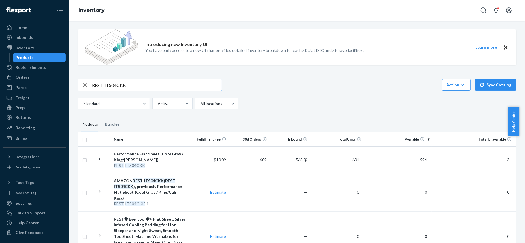
click at [164, 86] on input "REST-ITS04CKK" at bounding box center [157, 85] width 130 height 12
paste input "REST-ITS04FQD"
type input "REST-ITS04FQD"
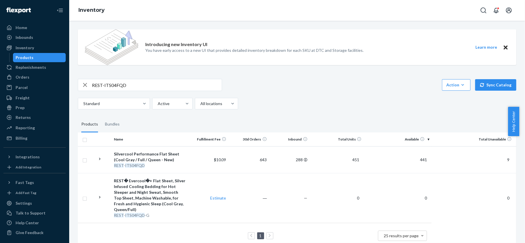
click at [150, 93] on div "REST-ITS04FQD Action Create product Create bundle Bulk create products Bulk upd…" at bounding box center [297, 94] width 439 height 31
click at [150, 82] on input "REST-ITS04FQD" at bounding box center [157, 85] width 130 height 12
paste input "REST-ITS06CKK"
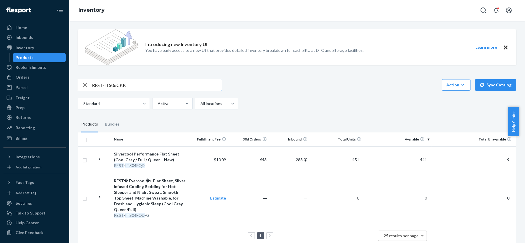
type input "REST-ITS06CKK"
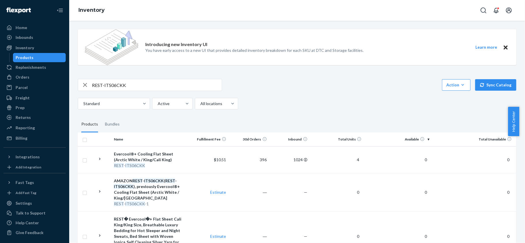
click at [157, 81] on input "REST-ITS06CKK" at bounding box center [157, 85] width 130 height 12
paste input "REST-ITS06FQD"
type input "REST-ITS06FQD"
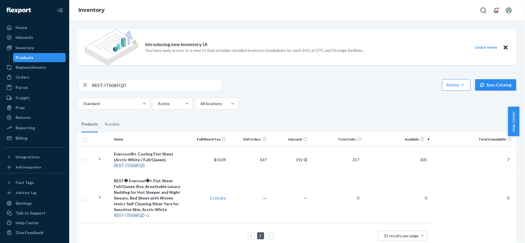
click at [146, 84] on input "REST-ITS06FQD" at bounding box center [157, 85] width 130 height 12
paste input "REST-ITS07CKK"
type input "REST-ITS07CKK"
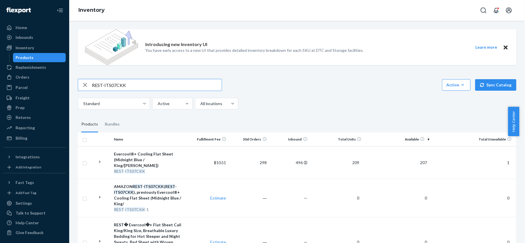
click at [166, 90] on input "REST-ITS07CKK" at bounding box center [157, 85] width 130 height 12
paste input "REST-ITS07FQD"
type input "REST-ITS07FQD"
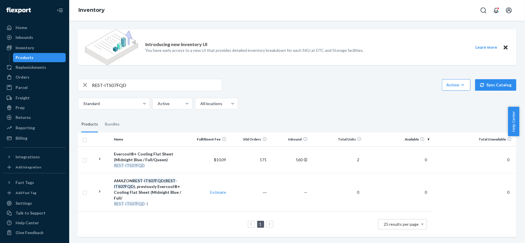
click at [121, 82] on input "REST-ITS07FQD" at bounding box center [157, 85] width 130 height 12
paste input "REST-ITS08CKK"
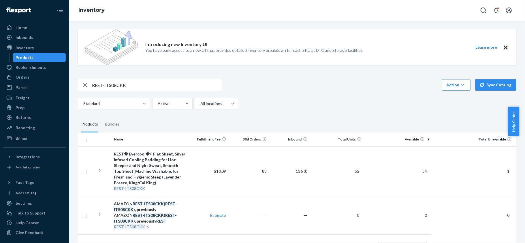
click at [128, 82] on input "REST-ITS08CKK" at bounding box center [157, 85] width 130 height 12
paste input "FQD"
type input "REST-ITS08FQD"
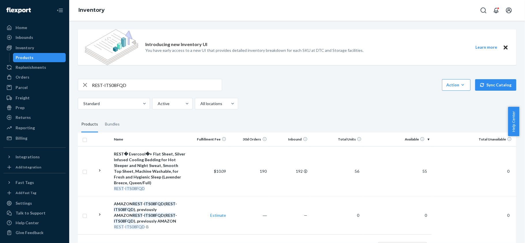
click at [136, 83] on input "REST-ITS08FQD" at bounding box center [157, 85] width 130 height 12
paste input "REST-IPC01CKSKK"
type input "REST-IPC01CKSKK"
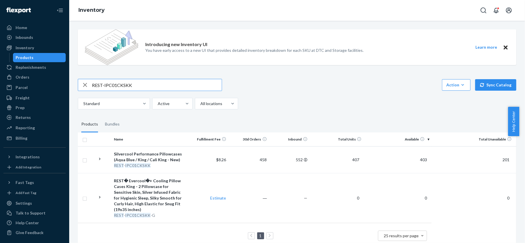
click at [132, 82] on input "REST-IPC01CKSKK" at bounding box center [157, 85] width 130 height 12
paste input "REST-IPC01S"
type input "REST-IPC01S"
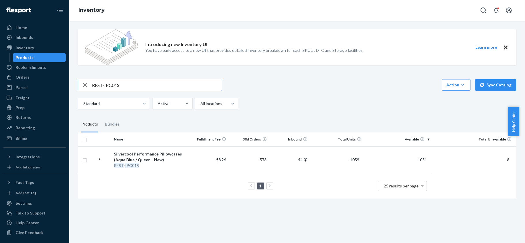
click at [132, 84] on input "REST-IPC01S" at bounding box center [157, 85] width 130 height 12
paste input "REST-IPC02CKSKK"
type input "REST-IPC02CKSKK"
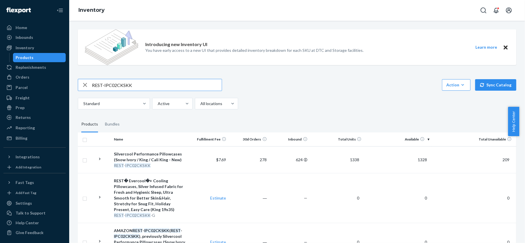
click at [128, 86] on input "REST-IPC02CKSKK" at bounding box center [157, 85] width 130 height 12
paste input "REST-IPC02S"
type input "REST-IPC02S"
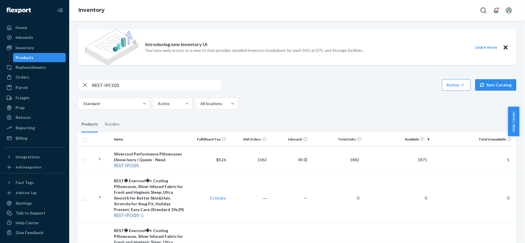
click at [152, 81] on input "REST-IPC02S" at bounding box center [157, 85] width 130 height 12
paste input "REST-IPC04CKSKK"
type input "REST-IPC04CKSKK"
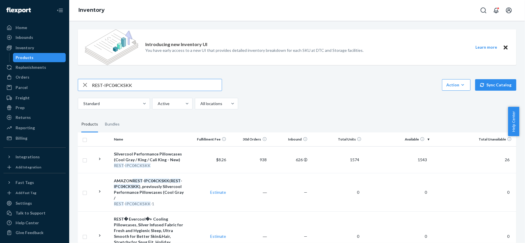
click at [126, 80] on input "REST-IPC04CKSKK" at bounding box center [157, 85] width 130 height 12
paste input "REST-IPC04S"
type input "REST-IPC04S"
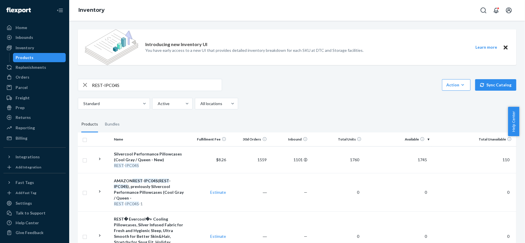
click at [149, 80] on input "REST-IPC04S" at bounding box center [157, 85] width 130 height 12
paste input "REST-IPC06CKSKK"
type input "REST-IPC06CKSKK"
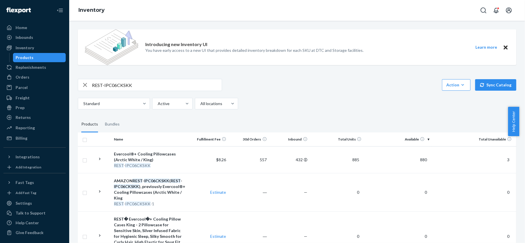
click at [150, 86] on input "REST-IPC06CKSKK" at bounding box center [157, 85] width 130 height 12
paste input "REST-IPC06S"
type input "REST-IPC06S"
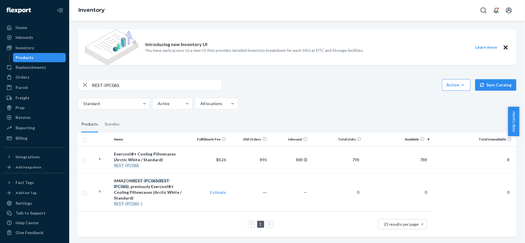
click at [150, 87] on input "REST-IPC06S" at bounding box center [157, 85] width 130 height 12
paste input "REST-IPC07CKSKK"
type input "REST-IPC07CKSKK"
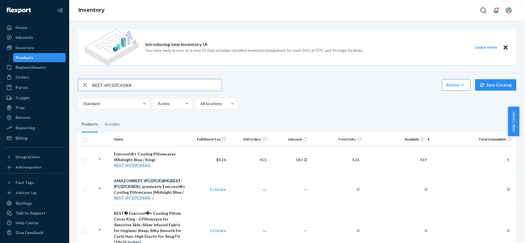
click at [145, 84] on input "REST-IPC07CKSKK" at bounding box center [157, 85] width 130 height 12
paste input "REST-IPC07S"
type input "REST-IPC07S"
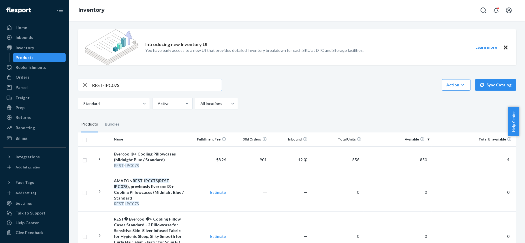
click at [150, 82] on input "REST-IPC07S" at bounding box center [157, 85] width 130 height 12
paste input "REST-IPC08CKSKK"
type input "REST-IPC08CKSKK"
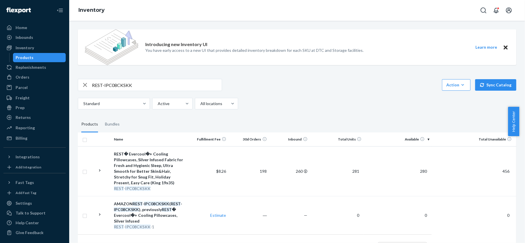
click at [143, 86] on input "REST-IPC08CKSKK" at bounding box center [157, 85] width 130 height 12
paste input "REST-IPC08S"
type input "REST-IPC08S"
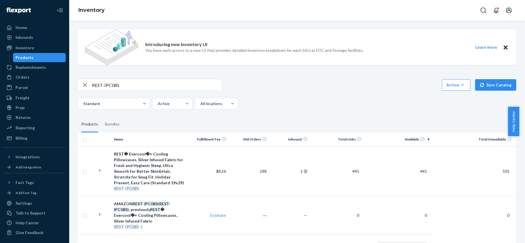
click at [135, 84] on input "REST-IPC08S" at bounding box center [157, 85] width 130 height 12
paste input "REST-SCD00K"
type input "REST-SCD00K"
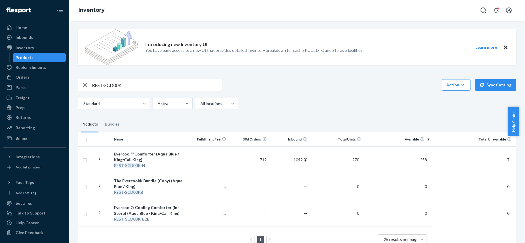
click at [422, 163] on td "258" at bounding box center [398, 159] width 68 height 27
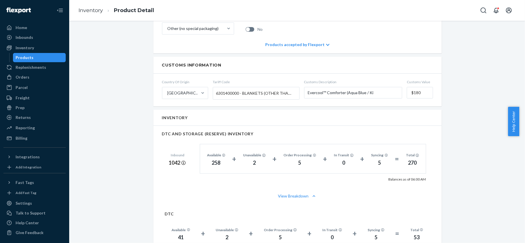
scroll to position [346, 0]
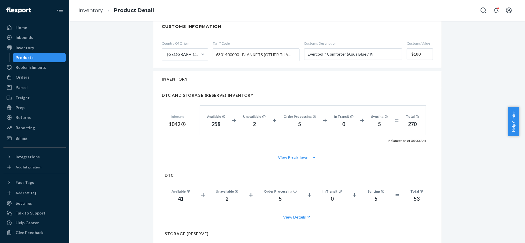
click at [49, 56] on div "Products" at bounding box center [40, 58] width 52 height 8
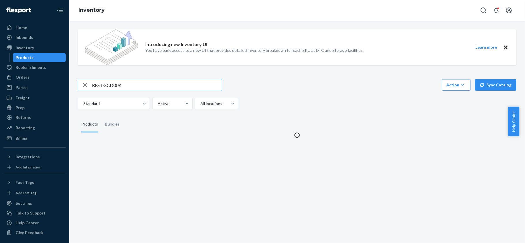
click at [125, 77] on div "Introducing new Inventory UI You have early access to a new UI that provides de…" at bounding box center [297, 81] width 447 height 113
click at [127, 83] on input "REST-SCD00K" at bounding box center [157, 85] width 130 height 12
paste input "REST-SCD00Q"
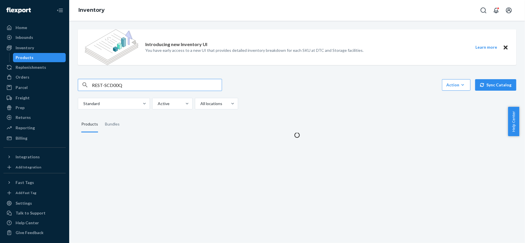
type input "REST-SCD00Q"
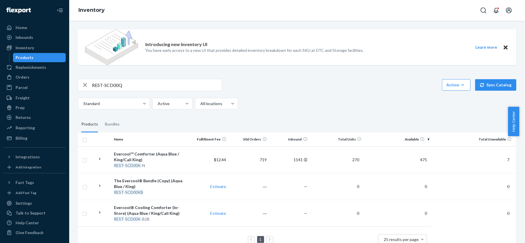
click at [415, 157] on td "475" at bounding box center [398, 159] width 68 height 27
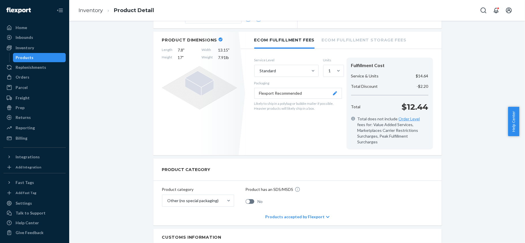
scroll to position [38, 0]
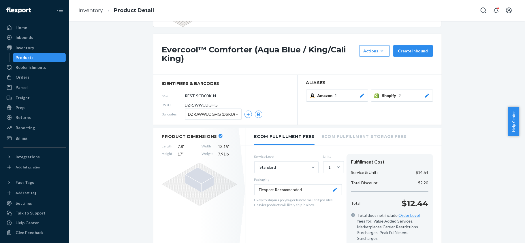
click at [51, 54] on div "Products" at bounding box center [40, 58] width 52 height 8
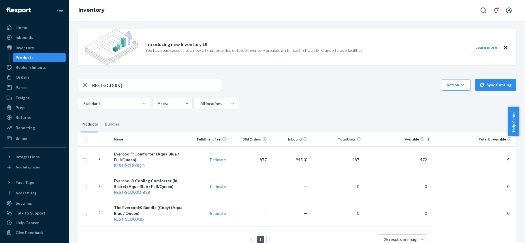
drag, startPoint x: 412, startPoint y: 158, endPoint x: 409, endPoint y: 159, distance: 3.7
click at [412, 158] on td "472" at bounding box center [398, 159] width 68 height 27
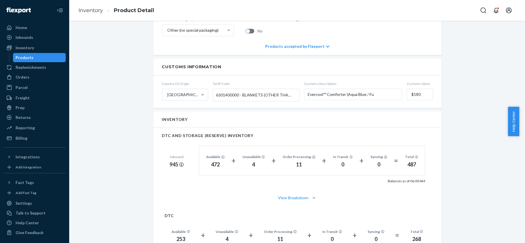
scroll to position [307, 0]
click at [53, 58] on div "Products" at bounding box center [40, 58] width 52 height 8
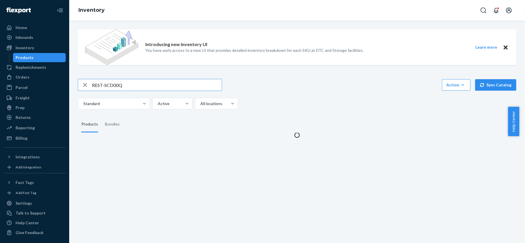
click at [101, 73] on div "Introducing new Inventory UI You have early access to a new UI that provides de…" at bounding box center [297, 81] width 447 height 113
click at [111, 88] on input "REST-SCD00Q" at bounding box center [157, 85] width 130 height 12
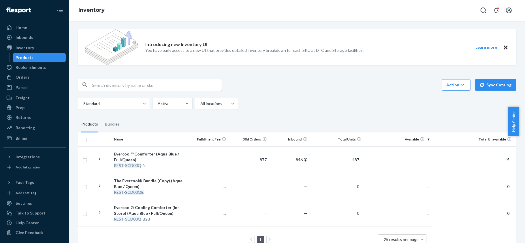
paste input "REST-SCD00T"
type input "REST-SCD00T"
click at [426, 158] on td "94" at bounding box center [398, 159] width 68 height 27
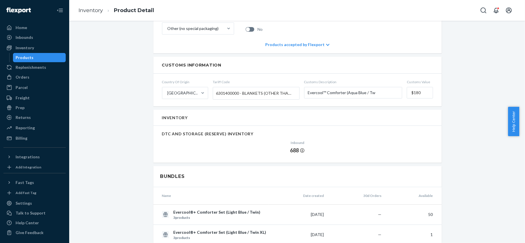
scroll to position [461, 0]
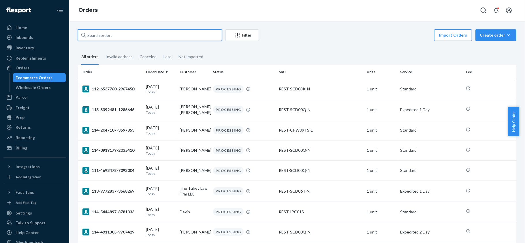
click at [116, 34] on input "text" at bounding box center [150, 35] width 144 height 12
paste input "US25343111"
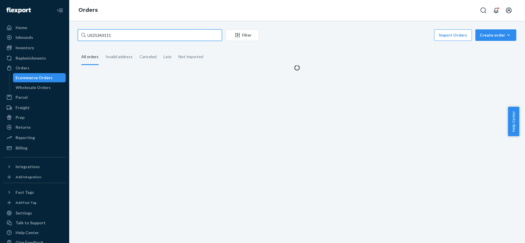
type input "US25343111"
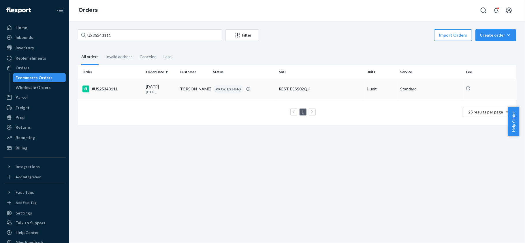
click at [150, 96] on td "08/21/2025 1 day ago" at bounding box center [161, 89] width 34 height 20
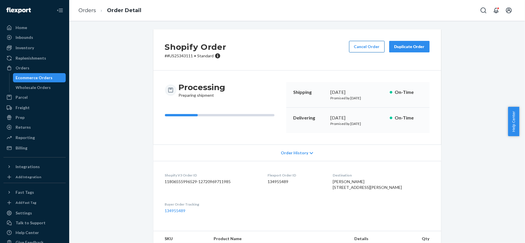
click at [370, 47] on button "Cancel Order" at bounding box center [366, 47] width 35 height 12
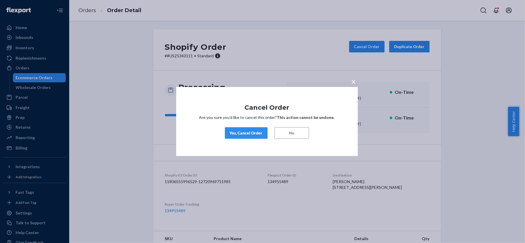
click at [258, 133] on div "Yes, Cancel Order" at bounding box center [246, 133] width 33 height 6
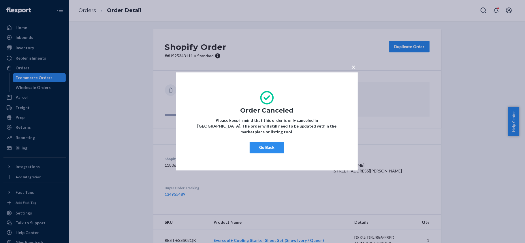
click at [270, 142] on button "Go Back" at bounding box center [267, 148] width 35 height 12
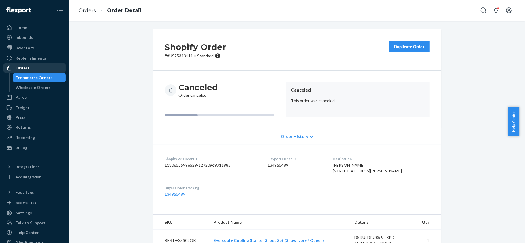
click at [46, 64] on div "Orders" at bounding box center [34, 68] width 61 height 8
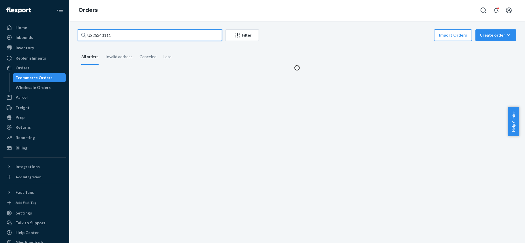
click at [118, 35] on input "US25343111" at bounding box center [150, 35] width 144 height 12
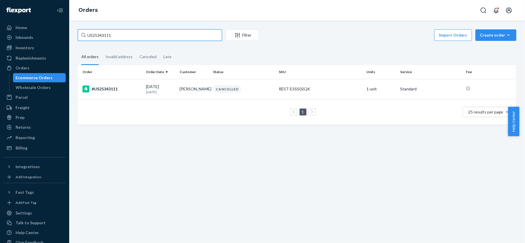
click at [118, 35] on input "US25343111" at bounding box center [150, 35] width 144 height 12
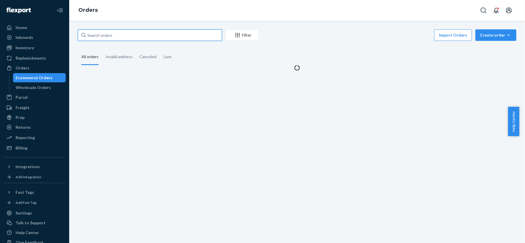
paste input "US25339039"
type input "US25339039"
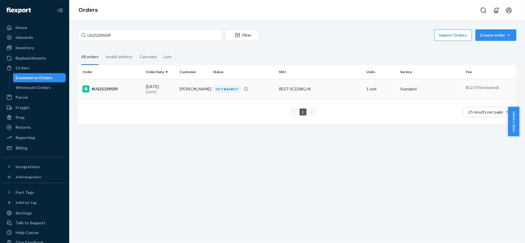
click at [114, 83] on td "#US25339039" at bounding box center [111, 89] width 66 height 20
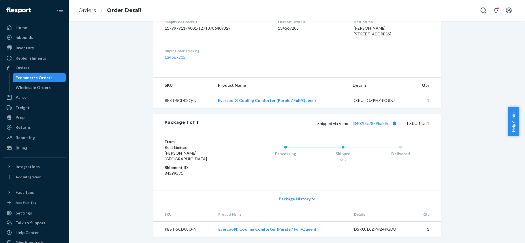
scroll to position [161, 0]
click at [362, 125] on link "d3402f8c7859ba8f5" at bounding box center [370, 123] width 37 height 5
click at [22, 64] on div "Orders" at bounding box center [34, 68] width 61 height 8
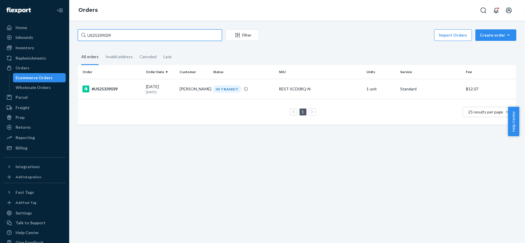
click at [126, 41] on input "US25339039" at bounding box center [150, 35] width 144 height 12
paste input "US25341672"
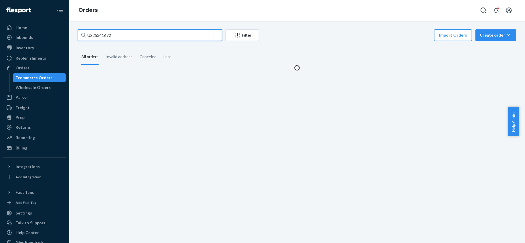
type input "US25341672"
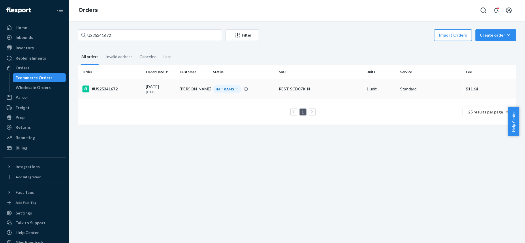
click at [132, 99] on td "#US25341672" at bounding box center [111, 89] width 66 height 20
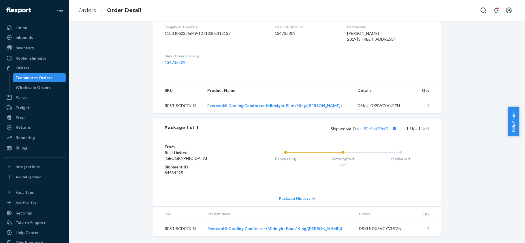
scroll to position [161, 0]
click at [371, 130] on link "52z4uu7fbx7l" at bounding box center [376, 128] width 25 height 5
click at [36, 65] on div "Orders" at bounding box center [34, 68] width 61 height 8
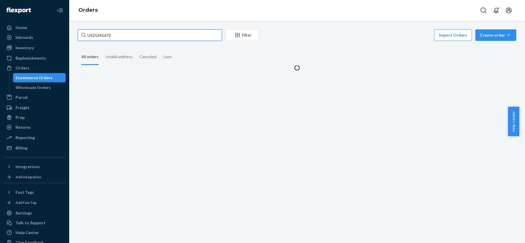
click at [112, 31] on input "US25341672" at bounding box center [150, 35] width 144 height 12
paste input "#US25330638"
type input "#US25330638"
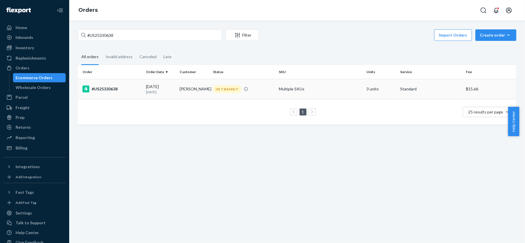
click at [134, 86] on div "#US25330638" at bounding box center [111, 89] width 59 height 7
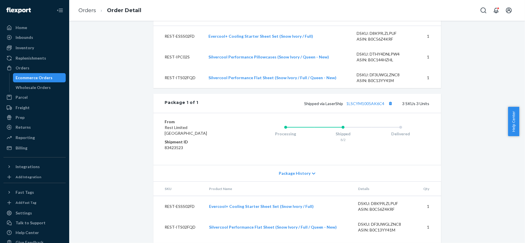
scroll to position [231, 0]
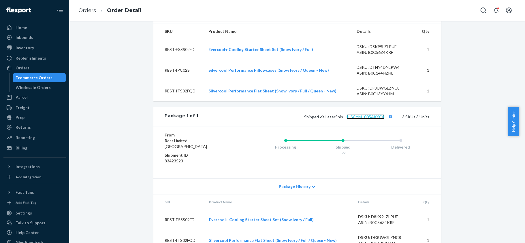
click at [362, 119] on link "1LSCYM1005AK6C4" at bounding box center [366, 116] width 38 height 5
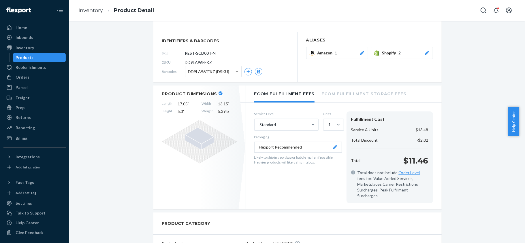
scroll to position [38, 0]
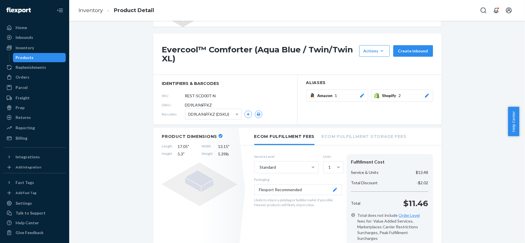
click at [25, 58] on div "Products" at bounding box center [25, 58] width 18 height 6
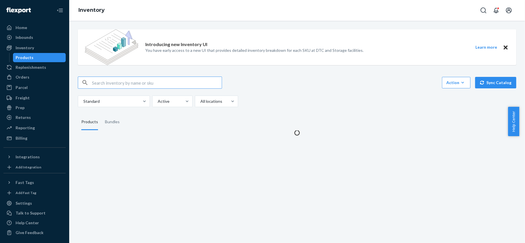
click at [123, 83] on input "text" at bounding box center [157, 83] width 130 height 12
type input "REST-SCD02K"
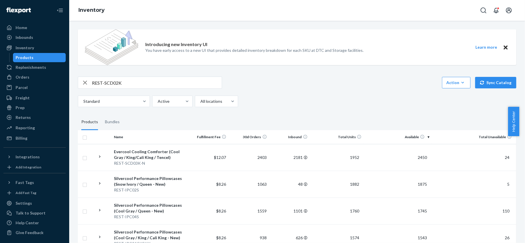
click at [163, 84] on input "REST-SCD02K" at bounding box center [157, 83] width 130 height 12
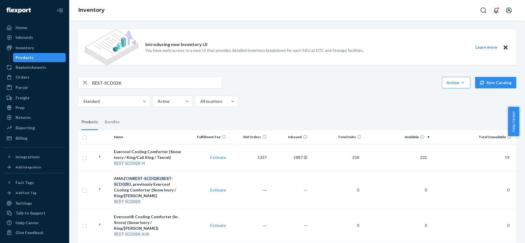
click at [424, 159] on span "232" at bounding box center [424, 157] width 12 height 5
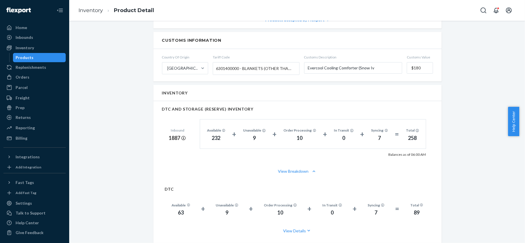
scroll to position [346, 0]
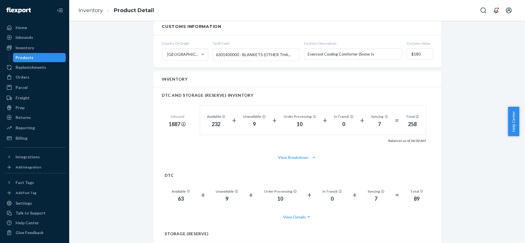
click at [32, 53] on link "Products" at bounding box center [39, 57] width 53 height 9
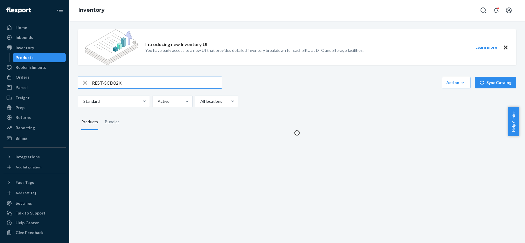
click at [118, 79] on input "REST-SCD02K" at bounding box center [157, 83] width 130 height 12
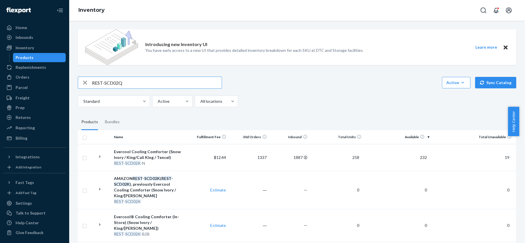
type input "REST-SCD02Q"
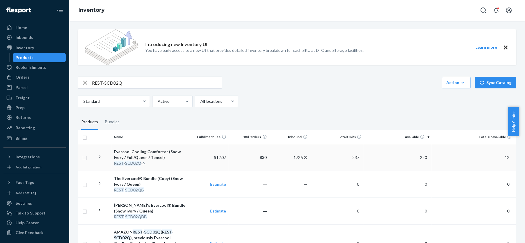
click at [415, 155] on td "220" at bounding box center [398, 157] width 68 height 27
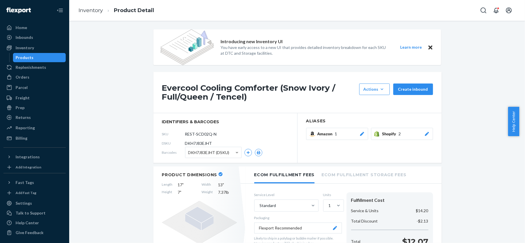
click at [39, 58] on div "Products" at bounding box center [40, 58] width 52 height 8
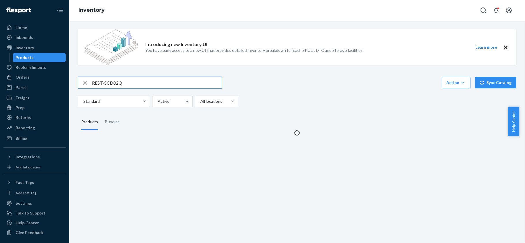
click at [138, 84] on input "REST-SCD02Q" at bounding box center [157, 83] width 130 height 12
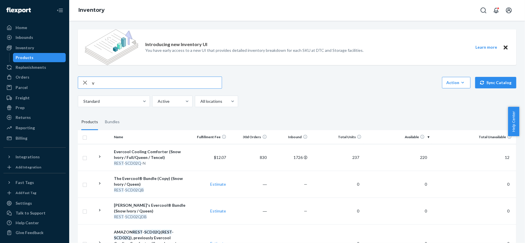
type input "v"
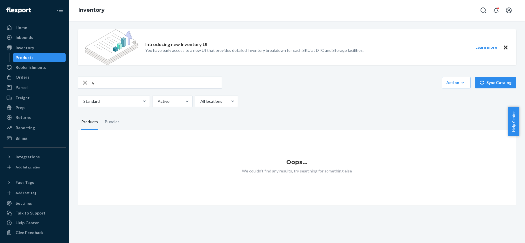
click at [117, 85] on input "v" at bounding box center [157, 83] width 130 height 12
paste input "REST-SCD02T"
type input "REST-SCD02T"
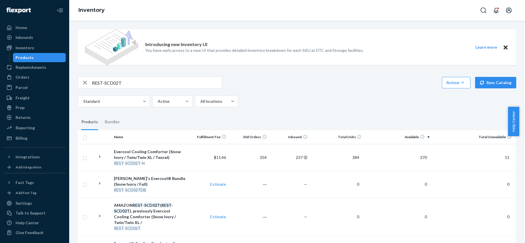
click at [423, 156] on span "370" at bounding box center [424, 157] width 12 height 5
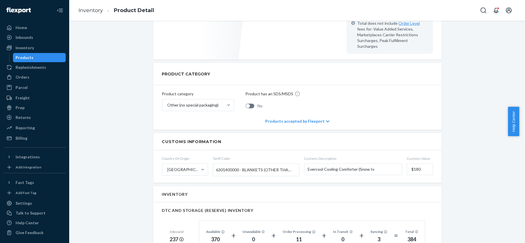
scroll to position [307, 0]
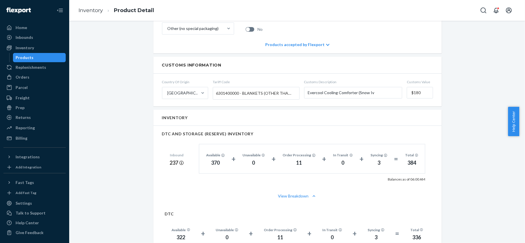
click at [34, 58] on div "Products" at bounding box center [40, 58] width 52 height 8
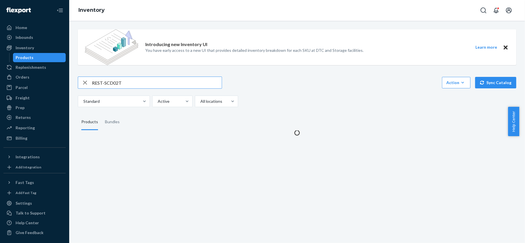
click at [134, 79] on input "REST-SCD02T" at bounding box center [157, 83] width 130 height 12
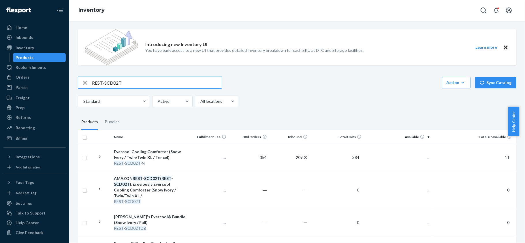
click at [134, 79] on input "REST-SCD02T" at bounding box center [157, 83] width 130 height 12
type input "REST-SCD03K"
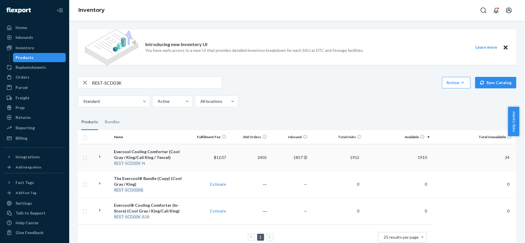
click at [424, 159] on span "1910" at bounding box center [422, 157] width 14 height 5
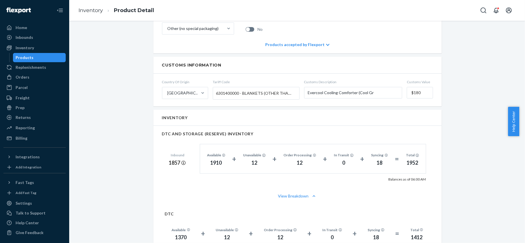
scroll to position [346, 0]
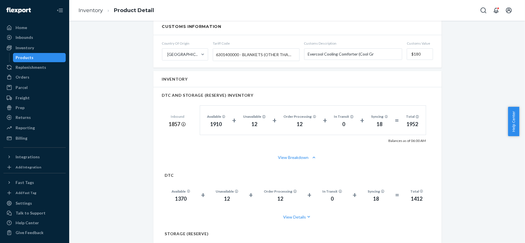
click at [53, 58] on div "Products" at bounding box center [40, 58] width 52 height 8
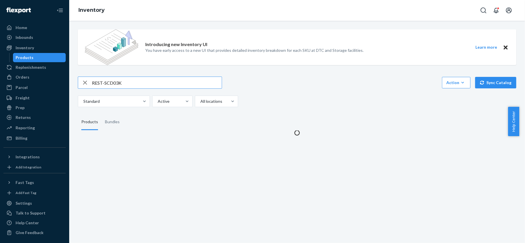
click at [110, 82] on input "REST-SCD03K" at bounding box center [157, 83] width 130 height 12
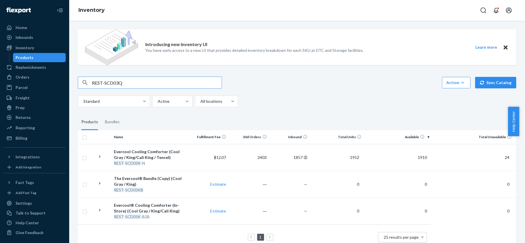
type input "REST-SCD03Q"
click at [425, 156] on td "352" at bounding box center [398, 157] width 68 height 27
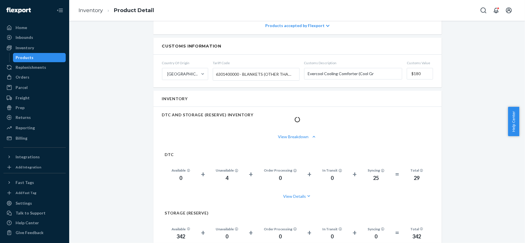
scroll to position [346, 0]
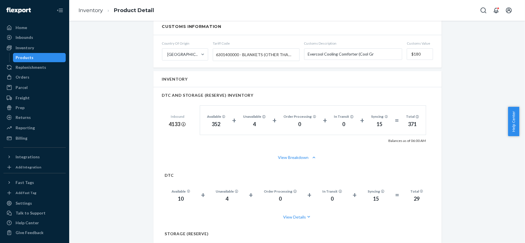
click at [48, 59] on div "Products" at bounding box center [40, 58] width 52 height 8
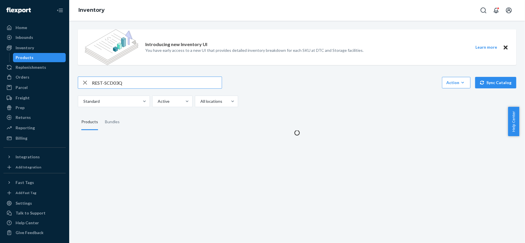
click at [126, 86] on input "REST-SCD03Q" at bounding box center [157, 83] width 130 height 12
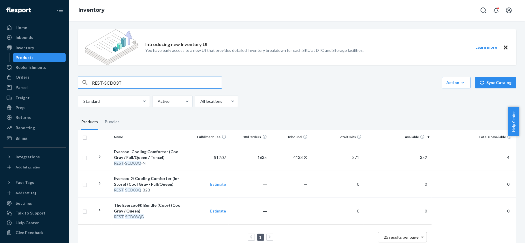
type input "REST-SCD03T"
click at [418, 155] on td "65" at bounding box center [398, 157] width 68 height 27
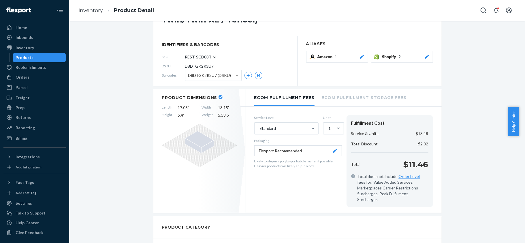
scroll to position [77, 0]
click at [48, 61] on div "Products" at bounding box center [40, 58] width 52 height 8
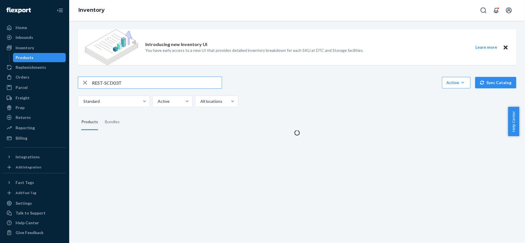
click at [115, 84] on input "REST-SCD03T" at bounding box center [157, 83] width 130 height 12
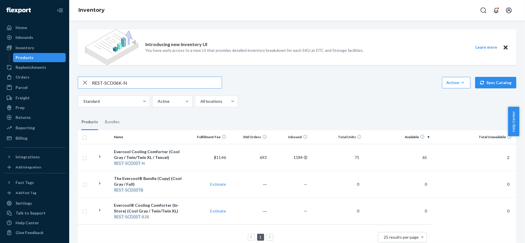
type input "REST-SCD06K-N"
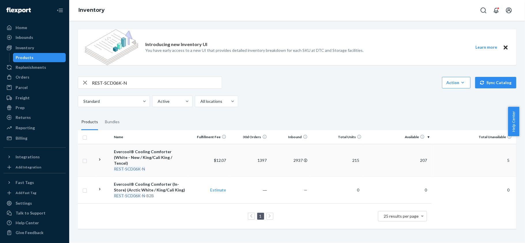
click at [421, 158] on span "207" at bounding box center [424, 160] width 12 height 5
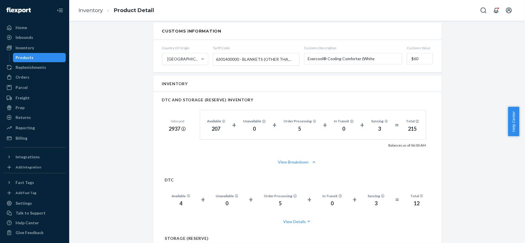
scroll to position [423, 0]
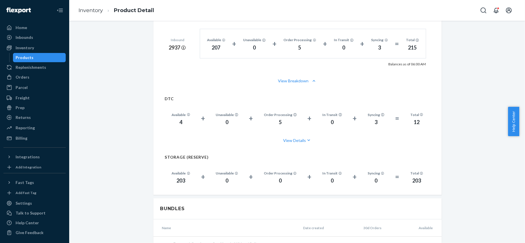
drag, startPoint x: 42, startPoint y: 57, endPoint x: 39, endPoint y: 59, distance: 3.1
click at [42, 57] on div "Products" at bounding box center [40, 58] width 52 height 8
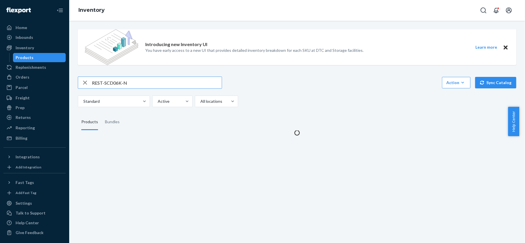
click at [126, 78] on input "REST-SCD06K-N" at bounding box center [157, 83] width 130 height 12
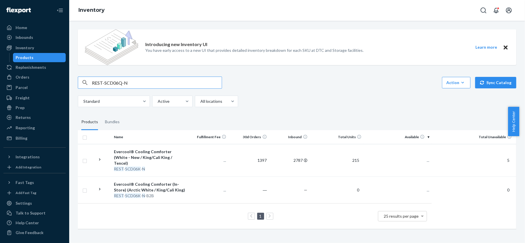
type input "REST-SCD06Q-N"
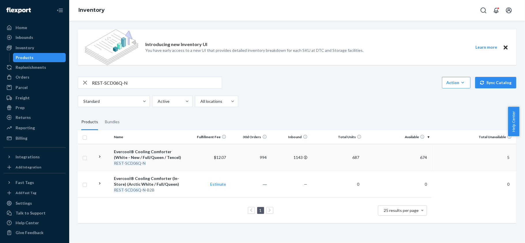
click at [418, 157] on span "674" at bounding box center [424, 157] width 12 height 5
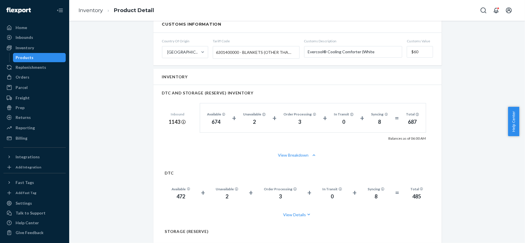
scroll to position [384, 0]
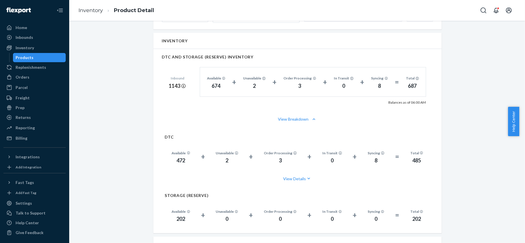
click at [31, 55] on div "Products" at bounding box center [25, 58] width 18 height 6
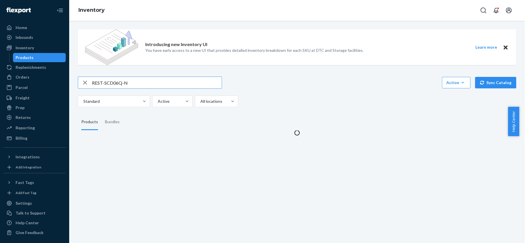
click at [118, 79] on input "REST-SCD06Q-N" at bounding box center [157, 83] width 130 height 12
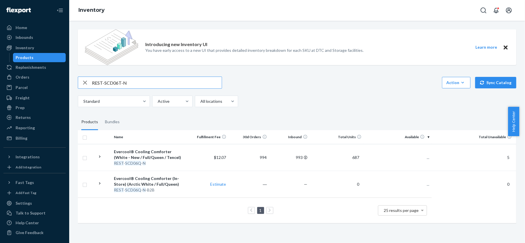
type input "REST-SCD06T-N"
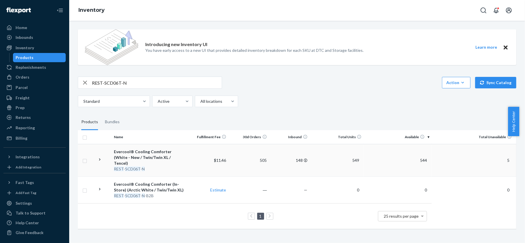
click at [420, 158] on span "544" at bounding box center [424, 160] width 12 height 5
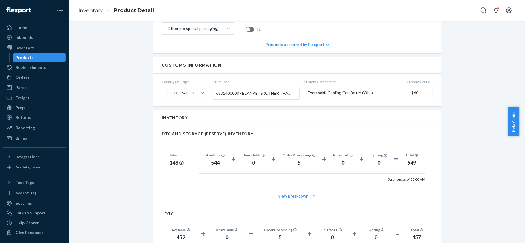
scroll to position [384, 0]
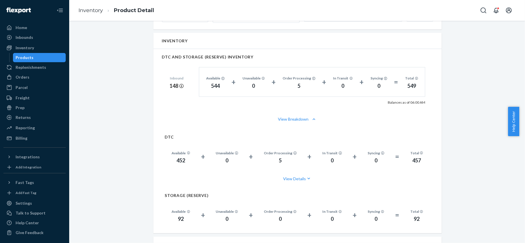
click at [47, 57] on div "Products" at bounding box center [40, 58] width 52 height 8
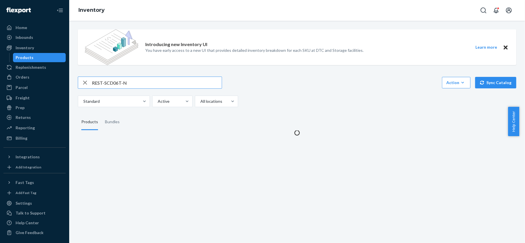
click at [120, 72] on div "Introducing new Inventory UI You have early access to a new UI that provides de…" at bounding box center [297, 80] width 447 height 111
click at [120, 88] on input "REST-SCD06T-N" at bounding box center [157, 83] width 130 height 12
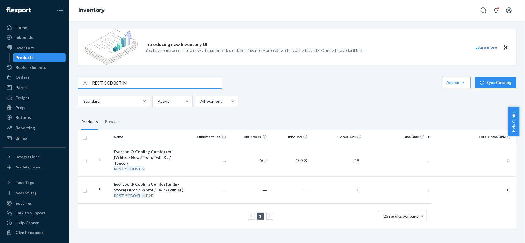
click at [119, 88] on input "REST-SCD06T-N" at bounding box center [157, 83] width 130 height 12
drag, startPoint x: 149, startPoint y: 84, endPoint x: 67, endPoint y: 82, distance: 82.5
click at [67, 83] on div "Home Inbounds Shipping Plans Problems Inventory Products Replenishments Orders …" at bounding box center [262, 121] width 525 height 243
paste input "REST-SCD07K-N"
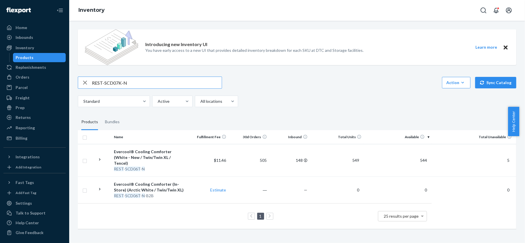
type input "REST-SCD07K-N"
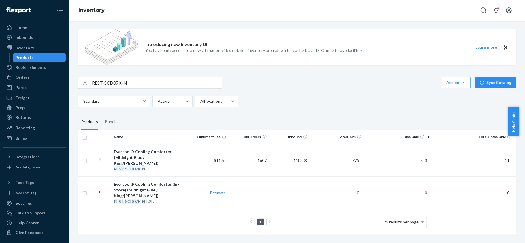
click at [418, 158] on span "753" at bounding box center [424, 160] width 12 height 5
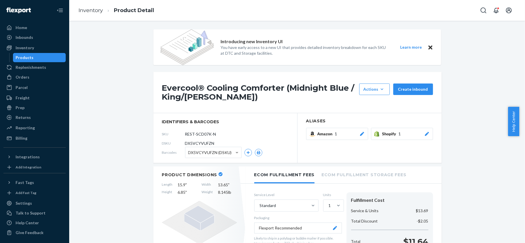
click at [43, 55] on div "Products" at bounding box center [40, 58] width 52 height 8
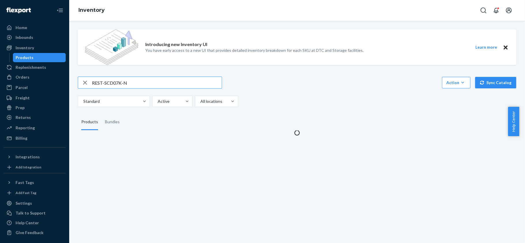
click at [124, 80] on input "REST-SCD07K-N" at bounding box center [157, 83] width 130 height 12
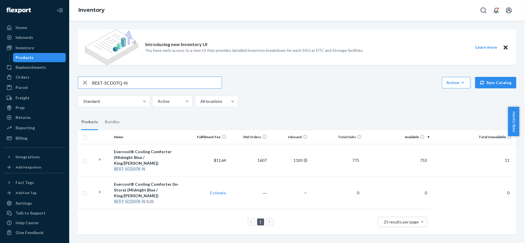
type input "REST-SCD07Q-N"
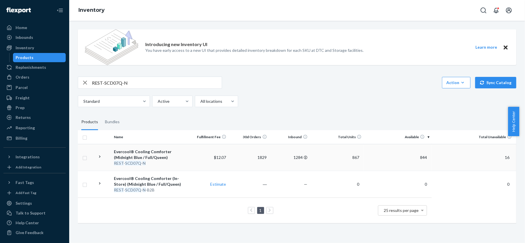
click at [419, 159] on span "844" at bounding box center [424, 157] width 12 height 5
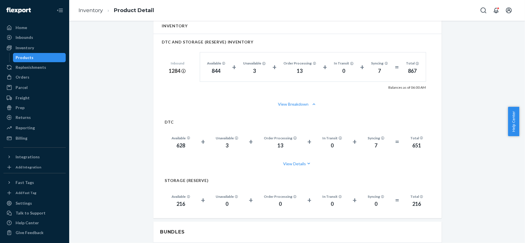
scroll to position [423, 0]
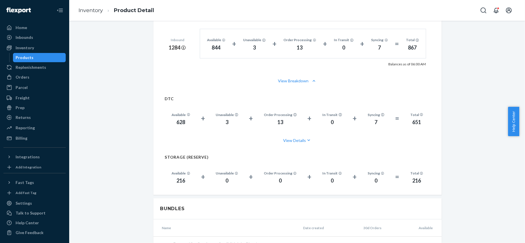
click at [51, 59] on div "Products" at bounding box center [40, 58] width 52 height 8
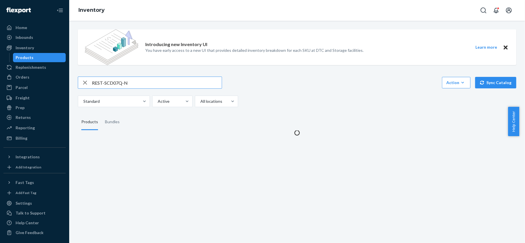
click at [121, 81] on input "REST-SCD07Q-N" at bounding box center [157, 83] width 130 height 12
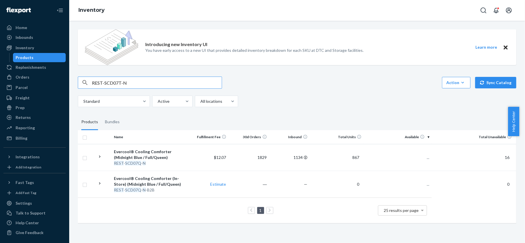
type input "REST-SCD07T-N"
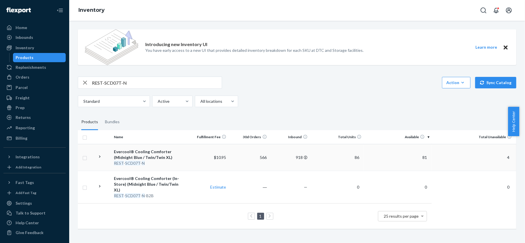
click at [420, 158] on span "81" at bounding box center [424, 157] width 9 height 5
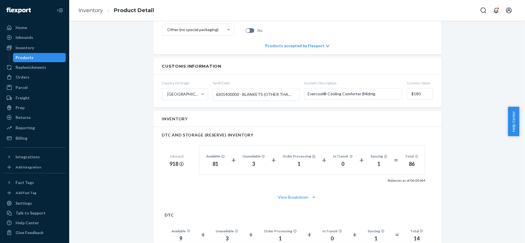
scroll to position [307, 0]
click at [48, 58] on div "Products" at bounding box center [40, 58] width 52 height 8
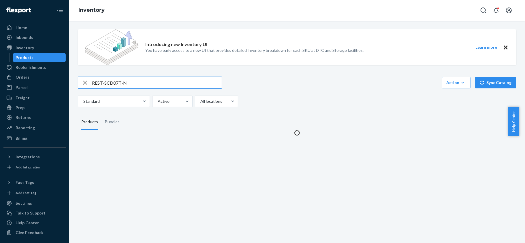
click at [128, 82] on input "REST-SCD07T-N" at bounding box center [157, 83] width 130 height 12
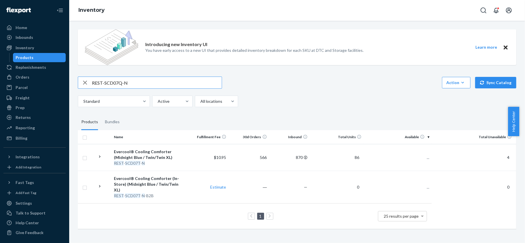
type input "REST-SCD07Q-N"
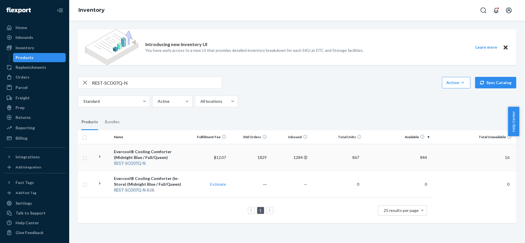
click at [418, 157] on span "844" at bounding box center [424, 157] width 12 height 5
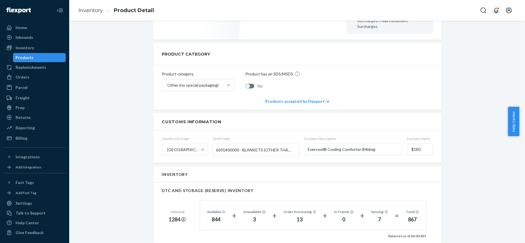
scroll to position [346, 0]
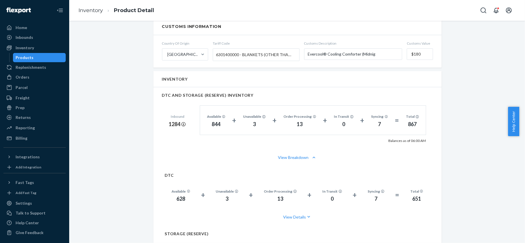
drag, startPoint x: 46, startPoint y: 59, endPoint x: 43, endPoint y: 61, distance: 3.9
click at [46, 60] on div "Products" at bounding box center [40, 58] width 52 height 8
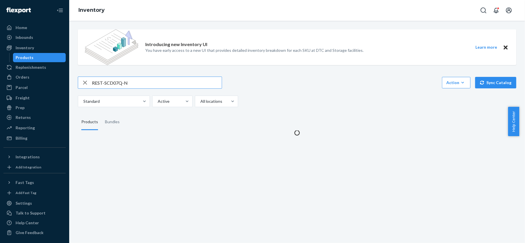
click at [129, 83] on input "REST-SCD07Q-N" at bounding box center [157, 83] width 130 height 12
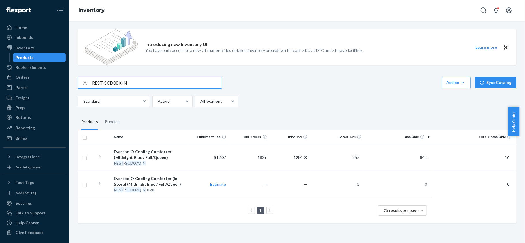
type input "REST-SCD08K-N"
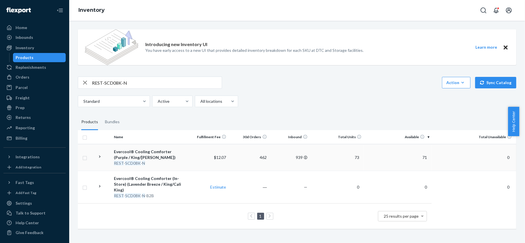
click at [417, 152] on td "71" at bounding box center [398, 157] width 68 height 27
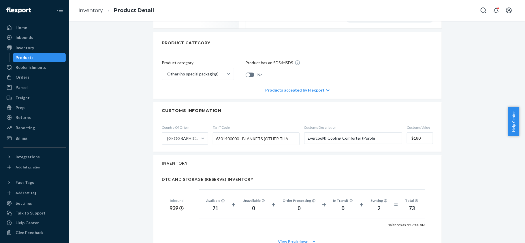
scroll to position [307, 0]
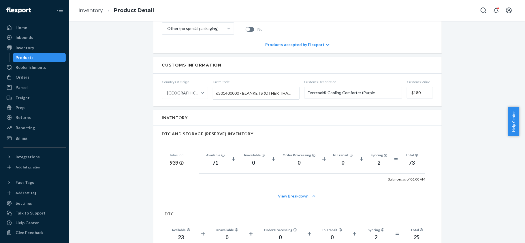
click at [43, 59] on div "Products" at bounding box center [40, 58] width 52 height 8
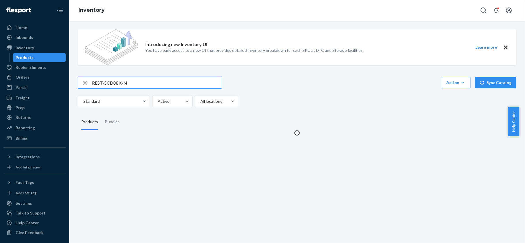
click at [128, 81] on input "REST-SCD08K-N" at bounding box center [157, 83] width 130 height 12
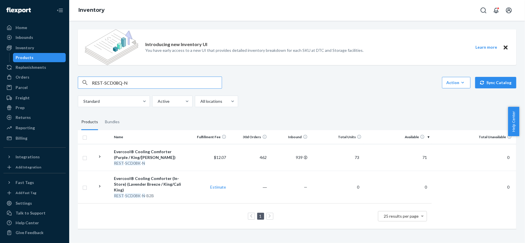
type input "REST-SCD08Q-N"
click at [420, 156] on span "320" at bounding box center [424, 157] width 12 height 5
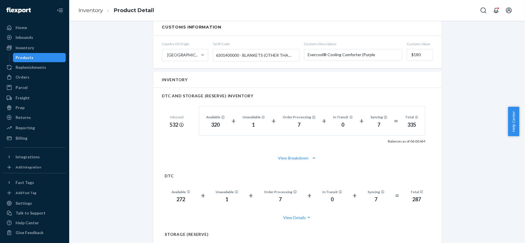
scroll to position [346, 0]
click at [17, 58] on div "Products" at bounding box center [25, 58] width 18 height 6
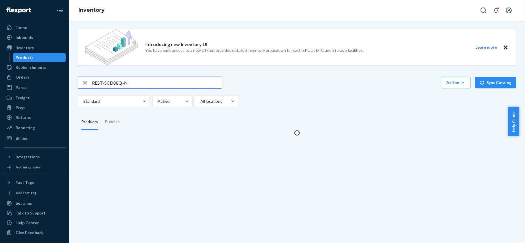
click at [113, 81] on input "REST-SCD08Q-N" at bounding box center [157, 83] width 130 height 12
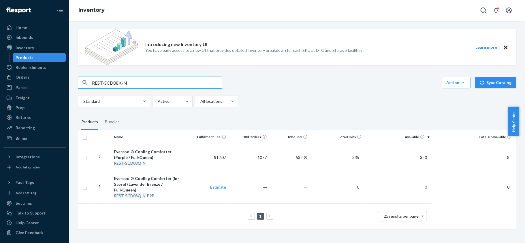
type input "REST-SCD08K-N"
click at [419, 153] on td "71" at bounding box center [398, 157] width 68 height 27
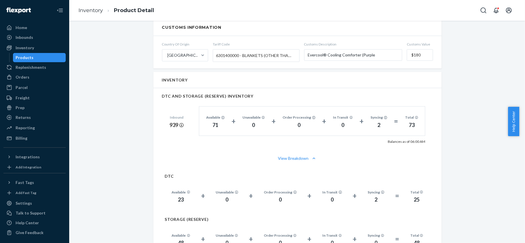
scroll to position [346, 0]
click at [61, 58] on div "Home Inbounds Shipping Plans Problems Inventory Products Replenishments Orders …" at bounding box center [34, 121] width 69 height 243
click at [51, 58] on div "Products" at bounding box center [40, 58] width 52 height 8
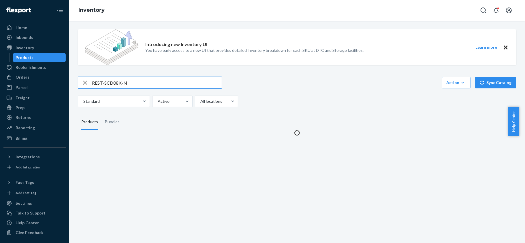
click at [145, 82] on input "REST-SCD08K-N" at bounding box center [157, 83] width 130 height 12
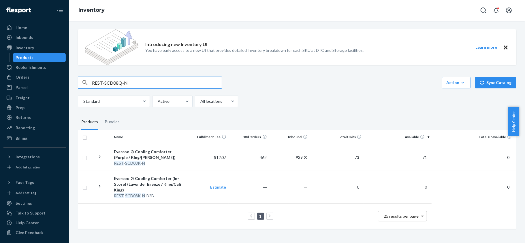
type input "REST-SCD08Q-N"
click at [404, 154] on td "320" at bounding box center [398, 157] width 68 height 27
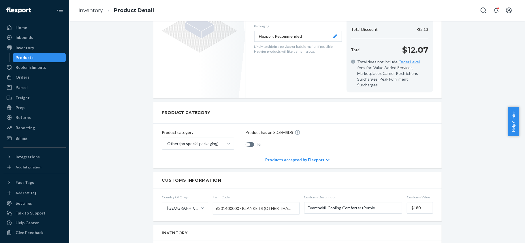
scroll to position [346, 0]
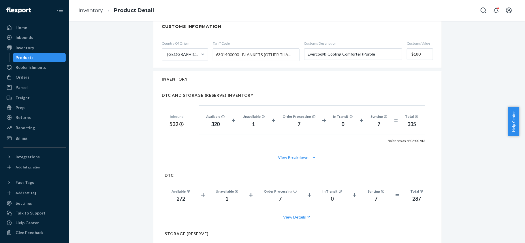
click at [51, 57] on div "Products" at bounding box center [40, 58] width 52 height 8
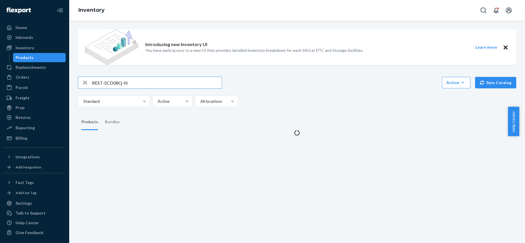
click at [119, 74] on div "Introducing new Inventory UI You have early access to a new UI that provides de…" at bounding box center [297, 80] width 447 height 111
click at [120, 80] on input "REST-SCD08Q-N" at bounding box center [157, 83] width 130 height 12
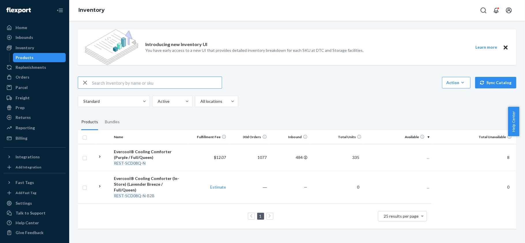
paste input "REST-SCD08T-N"
type input "REST-SCD08T-N"
click at [419, 155] on td "302" at bounding box center [398, 157] width 68 height 27
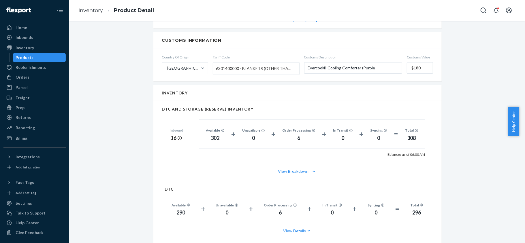
scroll to position [346, 0]
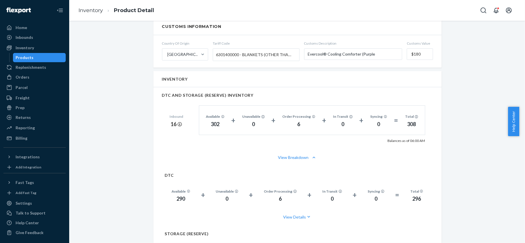
click at [43, 58] on div "Products" at bounding box center [40, 58] width 52 height 8
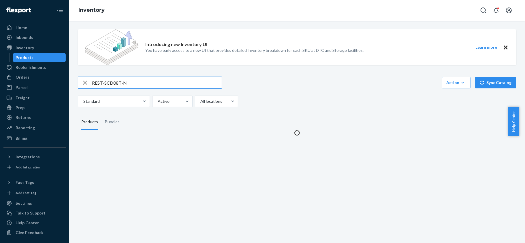
click at [133, 84] on input "REST-SCD08T-N" at bounding box center [157, 83] width 130 height 12
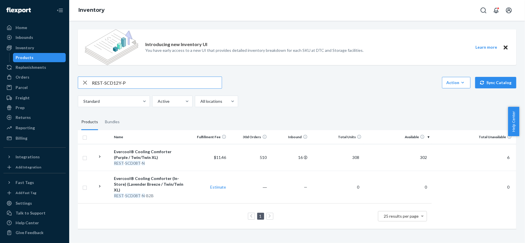
type input "REST-SCD12Y-P"
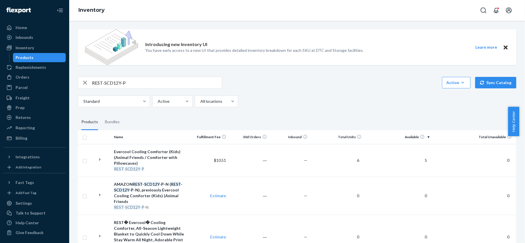
click at [151, 80] on input "REST-SCD12Y-P" at bounding box center [157, 83] width 130 height 12
paste input "REST-SCD21Y-P"
type input "REST-SCD21Y-P"
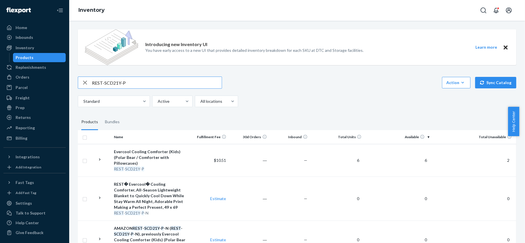
click at [165, 80] on input "REST-SCD21Y-P" at bounding box center [157, 83] width 130 height 12
paste input "REST-CEM07M"
type input "REST-CEM07M"
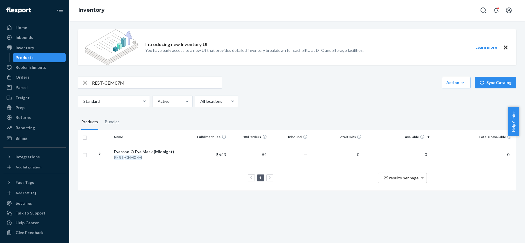
click at [130, 78] on input "REST-CEM07M" at bounding box center [157, 83] width 130 height 12
paste input "REST-SCD12Y-P"
type input "REST-SCD12Y-P"
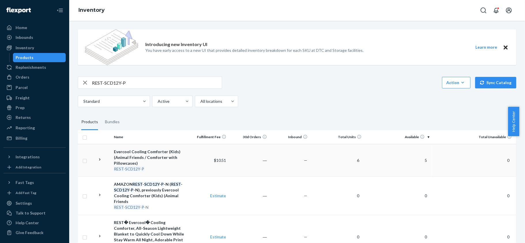
click at [422, 162] on span "5" at bounding box center [425, 160] width 7 height 5
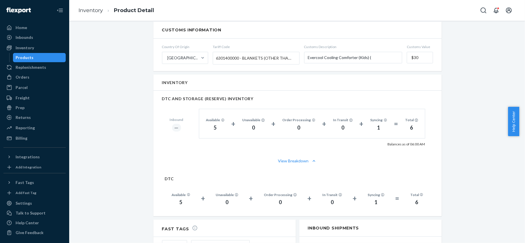
scroll to position [346, 0]
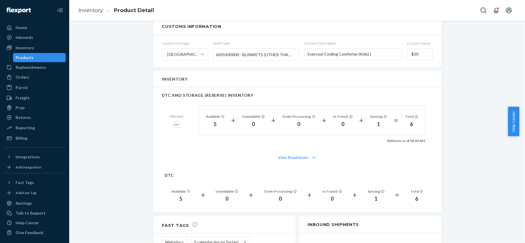
click at [47, 55] on div "Products" at bounding box center [40, 58] width 52 height 8
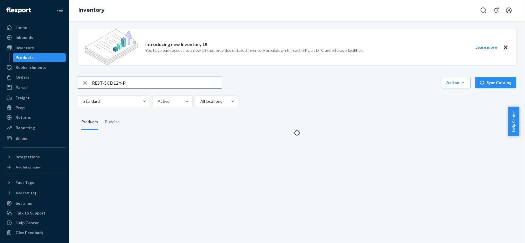
click at [122, 81] on input "REST-SCD12Y-P" at bounding box center [157, 83] width 130 height 12
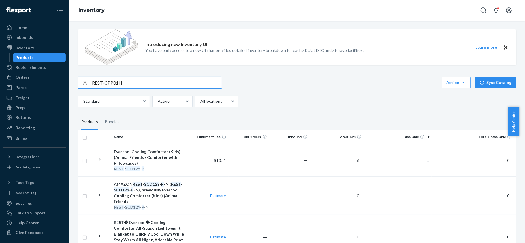
type input "REST-CPP01H"
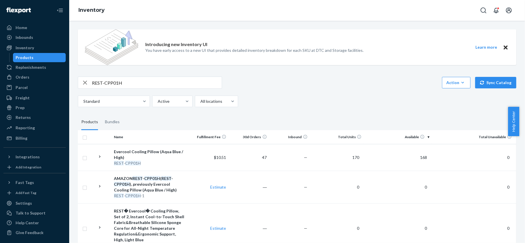
click at [136, 83] on input "REST-CPP01H" at bounding box center [157, 83] width 130 height 12
paste input "REST-CPP01M"
type input "REST-CPP01M"
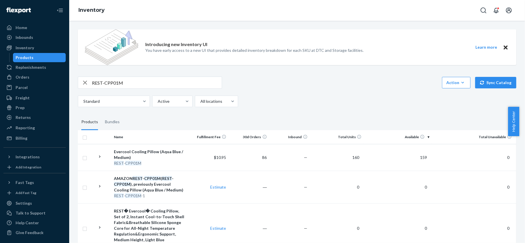
click at [104, 83] on input "REST-CPP01M" at bounding box center [157, 83] width 130 height 12
paste input "REST-CPP01L"
type input "REST-CPP01L"
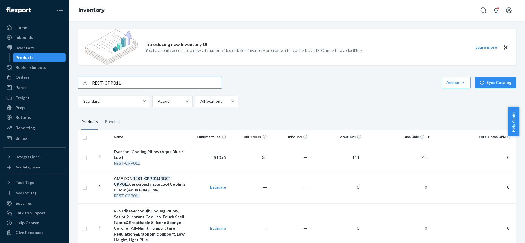
click at [141, 82] on input "REST-CPP01L" at bounding box center [157, 83] width 130 height 12
paste input "REST-CPP04H"
type input "REST-CPP04H"
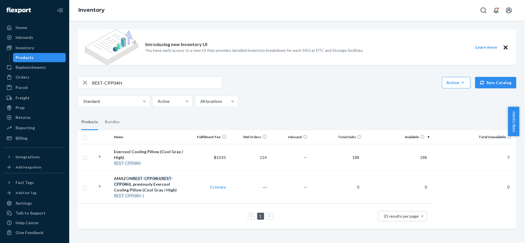
click at [149, 80] on input "REST-CPP04H" at bounding box center [157, 83] width 130 height 12
paste input "REST-CPP04M"
type input "REST-CPP04M"
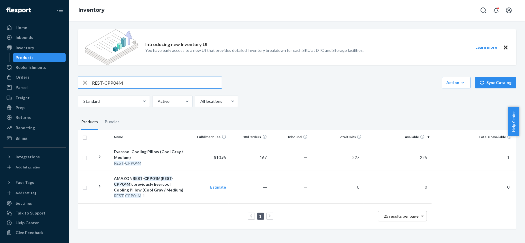
click at [146, 79] on input "REST-CPP04M" at bounding box center [157, 83] width 130 height 12
paste input "REST-CPP04L"
click at [121, 85] on input "REST-CPP04L" at bounding box center [157, 83] width 130 height 12
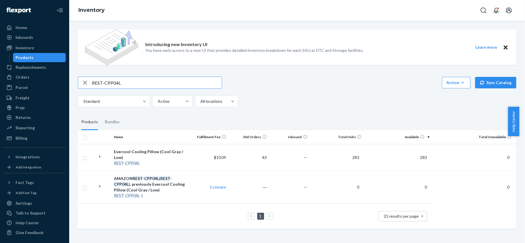
click at [121, 85] on input "REST-CPP04L" at bounding box center [157, 83] width 130 height 12
paste input "6H"
click at [120, 81] on input "REST-CPP06H" at bounding box center [157, 83] width 130 height 12
click at [119, 81] on input "REST-CPP06H" at bounding box center [157, 83] width 130 height 12
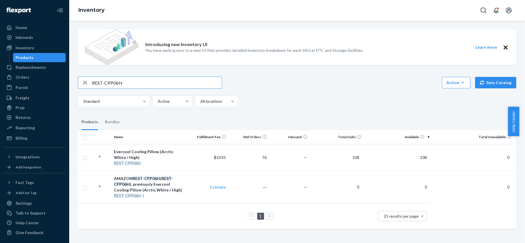
click at [119, 81] on input "REST-CPP06H" at bounding box center [157, 83] width 130 height 12
paste input "M"
type input "REST-CPP06M"
click at [123, 77] on input "REST-CPP06M" at bounding box center [157, 83] width 130 height 12
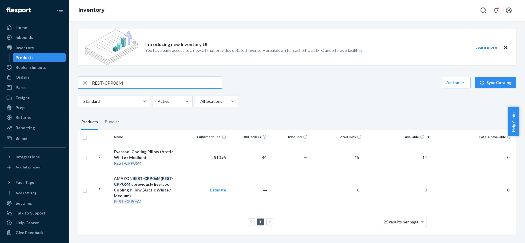
click at [123, 77] on input "REST-CPP06M" at bounding box center [157, 83] width 130 height 12
paste input "REST-CPP06L"
type input "REST-CPP06L"
click at [168, 81] on input "REST-CPP06L" at bounding box center [157, 83] width 130 height 12
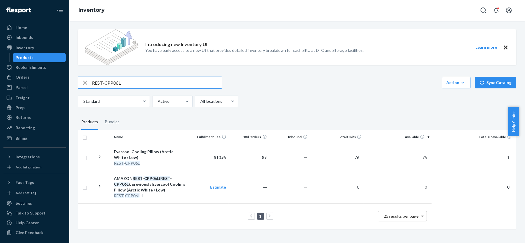
click at [168, 81] on input "REST-CPP06L" at bounding box center [157, 83] width 130 height 12
paste input "REST-CPP07H"
type input "REST-CPP07H"
click at [150, 85] on input "REST-CPP07H" at bounding box center [157, 83] width 130 height 12
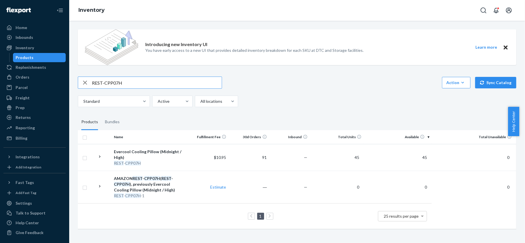
click at [150, 85] on input "REST-CPP07H" at bounding box center [157, 83] width 130 height 12
paste input "REST-CPP07M"
type input "REST-CPP07M"
click at [147, 78] on input "REST-CPP07M" at bounding box center [157, 83] width 130 height 12
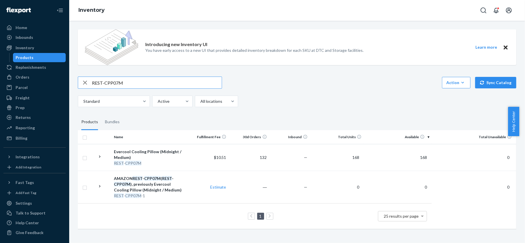
click at [147, 78] on input "REST-CPP07M" at bounding box center [157, 83] width 130 height 12
paste input "REST-CPP07L"
type input "REST-CPP07L"
click at [166, 82] on input "REST-CPP07L" at bounding box center [157, 83] width 130 height 12
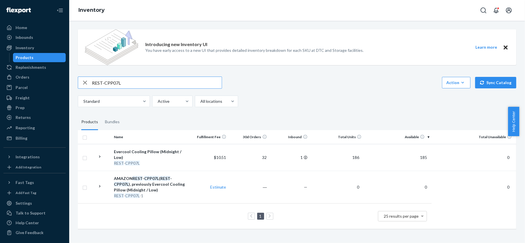
click at [166, 82] on input "REST-CPP07L" at bounding box center [157, 83] width 130 height 12
paste input "REST-CPW07TS-S"
type input "REST-CPW07TS-S"
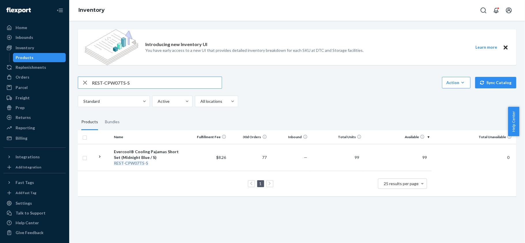
click at [149, 81] on input "REST-CPW07TS-S" at bounding box center [157, 83] width 130 height 12
click at [148, 81] on input "REST-CPW07TS-S" at bounding box center [157, 83] width 130 height 12
paste input "REST-CPW07TS-M"
type input "REST-CPW07TS-M"
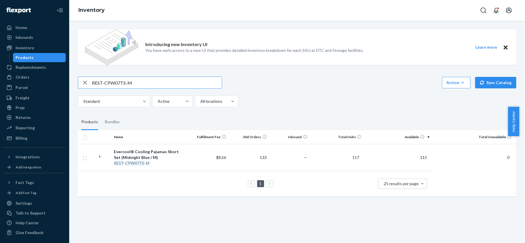
click at [118, 84] on input "REST-CPW07TS-M" at bounding box center [157, 83] width 130 height 12
paste input "REST-CPW07TS-L"
type input "REST-CPW07TS-L"
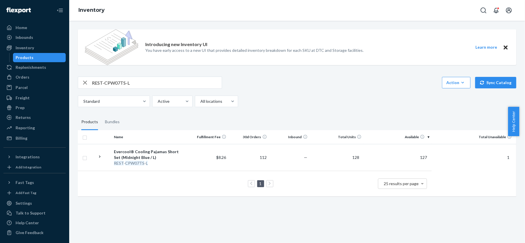
click at [142, 88] on input "REST-CPW07TS-L" at bounding box center [157, 83] width 130 height 12
paste input "REST-CPW07TS-XL"
type input "REST-CPW07TS-XL"
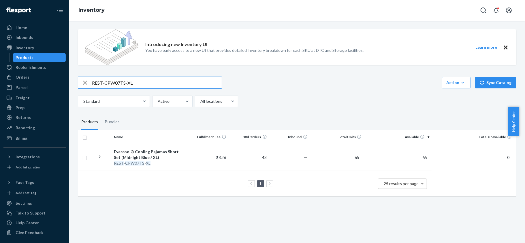
click at [175, 80] on input "REST-CPW07TS-XL" at bounding box center [157, 83] width 130 height 12
click at [174, 81] on input "REST-CPW07TS-XL" at bounding box center [157, 83] width 130 height 12
paste input "REST-CPW07TS-XXL"
type input "REST-CPW07TS-XXL"
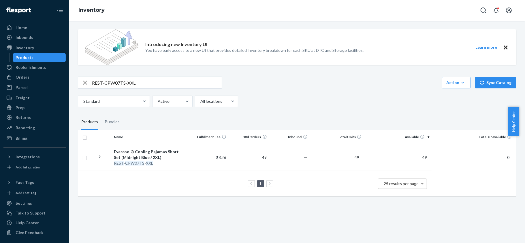
click at [149, 85] on input "REST-CPW07TS-XXL" at bounding box center [157, 83] width 130 height 12
paste input "REST-CPW07TP-S"
type input "REST-CPW07TP-S"
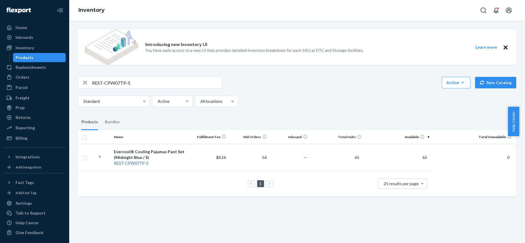
click at [159, 77] on input "REST-CPW07TP-S" at bounding box center [157, 83] width 130 height 12
paste input "REST-CPW07TP-M"
type input "REST-CPW07TP-M"
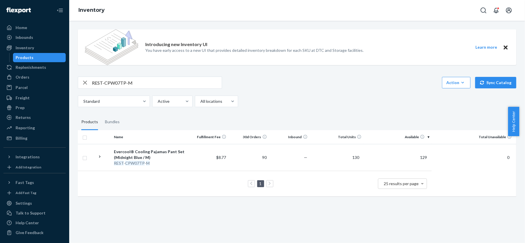
click at [178, 92] on div "REST-CPW07TP-M Action Create product Create bundle Bulk create products Bulk up…" at bounding box center [297, 92] width 439 height 31
click at [176, 83] on input "REST-CPW07TP-M" at bounding box center [157, 83] width 130 height 12
paste input "REST-CPW07TP-L"
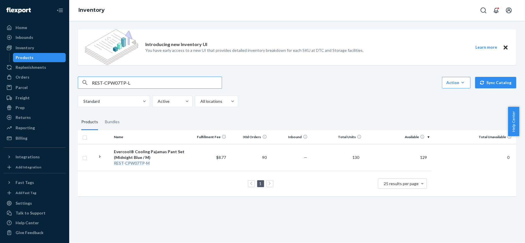
type input "REST-CPW07TP-L"
click at [138, 80] on input "REST-CPW07TP-L" at bounding box center [157, 83] width 130 height 12
paste input "REST-CPW07TP-XL"
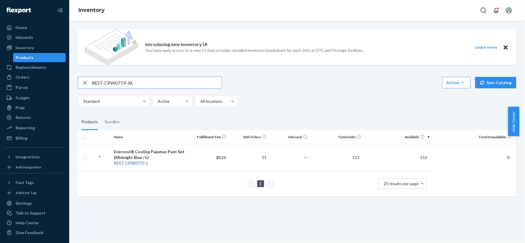
type input "REST-CPW07TP-XL"
click at [146, 88] on input "REST-CPW07TP-XL" at bounding box center [157, 83] width 130 height 12
paste input "REST-CPW07TP-XXL"
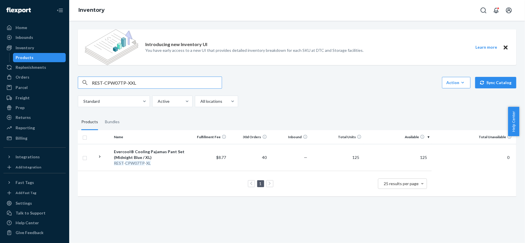
type input "REST-CPW07TP-XXL"
click at [133, 89] on div "REST-CPW07TP-XXL Action Create product Create bundle Bulk create products Bulk …" at bounding box center [297, 92] width 439 height 31
click at [141, 80] on input "REST-CPW07TP-XXL" at bounding box center [157, 83] width 130 height 12
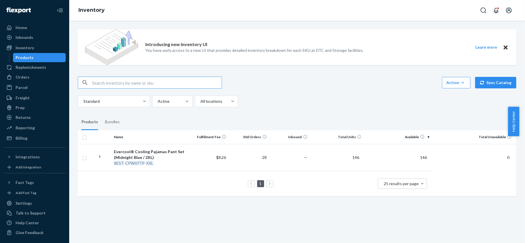
paste input "REST-CPW09TS-S"
type input "REST-CPW09TS-S"
click at [169, 82] on input "REST-CPW09TS-S" at bounding box center [157, 83] width 130 height 12
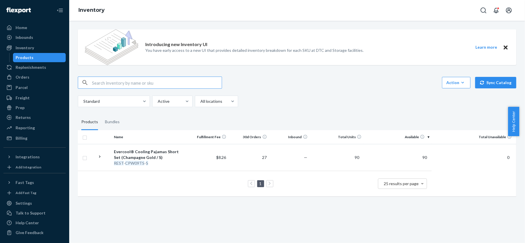
paste input "REST-CPW09TS-M"
type input "REST-CPW09TS-M"
click at [185, 83] on input "REST-CPW09TS-M" at bounding box center [157, 83] width 130 height 12
click at [133, 86] on input "REST-CPW09TS-M" at bounding box center [157, 83] width 130 height 12
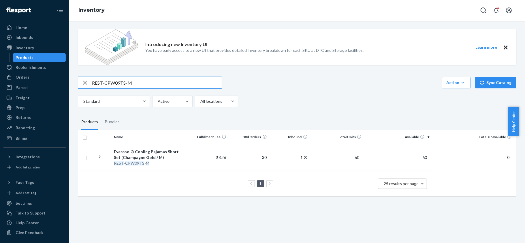
click at [133, 86] on input "REST-CPW09TS-M" at bounding box center [157, 83] width 130 height 12
paste input "REST-CPW09TS-L"
type input "REST-CPW09TS-L"
click at [148, 82] on input "REST-CPW09TS-L" at bounding box center [157, 83] width 130 height 12
click at [147, 83] on input "REST-CPW09TS-L" at bounding box center [157, 83] width 130 height 12
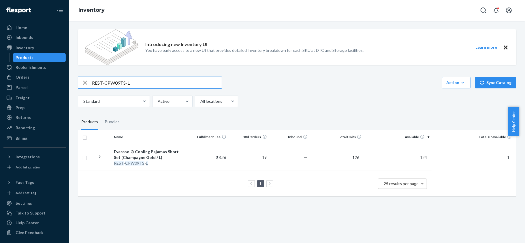
click at [147, 83] on input "REST-CPW09TS-L" at bounding box center [157, 83] width 130 height 12
paste input "REST-CPW09TS-XL"
type input "REST-CPW09TS-XL"
click at [164, 78] on input "REST-CPW09TS-XL" at bounding box center [157, 83] width 130 height 12
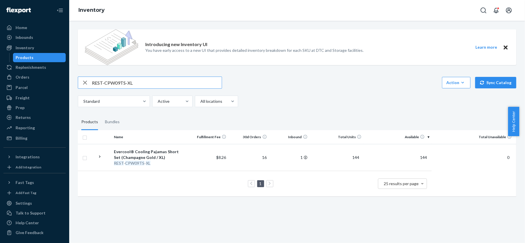
click at [164, 78] on input "REST-CPW09TS-XL" at bounding box center [157, 83] width 130 height 12
paste input "REST-CPW09TS-XXL"
type input "REST-CPW09TS-XXL"
click at [165, 83] on input "REST-CPW09TS-XXL" at bounding box center [157, 83] width 130 height 12
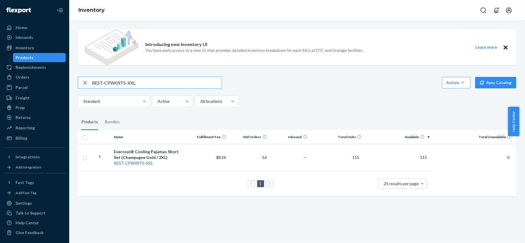
click at [165, 83] on input "REST-CPW09TS-XXL" at bounding box center [157, 83] width 130 height 12
paste input "REST-CPW09TP-S"
type input "REST-CPW09TP-S"
click at [184, 81] on input "REST-CPW09TP-S" at bounding box center [157, 83] width 130 height 12
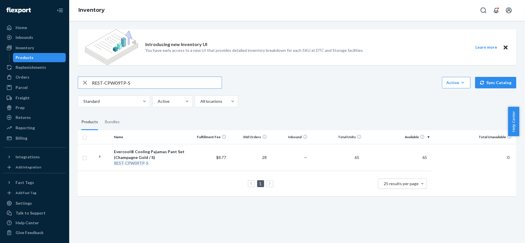
click at [184, 81] on input "REST-CPW09TP-S" at bounding box center [157, 83] width 130 height 12
paste input "REST-CPW09TP-M"
type input "REST-CPW09TP-M"
click at [159, 83] on input "REST-CPW09TP-M" at bounding box center [157, 83] width 130 height 12
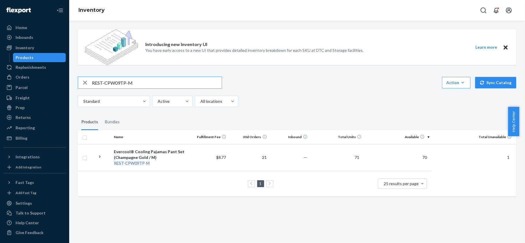
click at [159, 83] on input "REST-CPW09TP-M" at bounding box center [157, 83] width 130 height 12
paste input "REST-CPW09TP-L"
type input "REST-CPW09TP-L"
click at [159, 80] on input "REST-CPW09TP-L" at bounding box center [157, 83] width 130 height 12
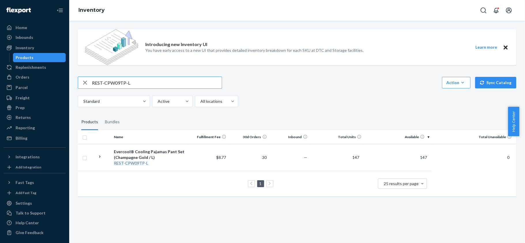
click at [159, 80] on input "REST-CPW09TP-L" at bounding box center [157, 83] width 130 height 12
paste input "REST-CPW09TP-XL"
type input "REST-CPW09TP-XL"
click at [137, 79] on input "REST-CPW09TP-XL" at bounding box center [157, 83] width 130 height 12
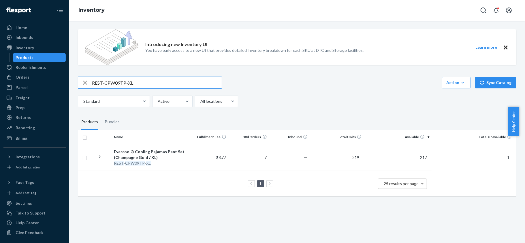
click at [137, 79] on input "REST-CPW09TP-XL" at bounding box center [157, 83] width 130 height 12
paste input "REST-CPW09TP-XXL"
type input "REST-CPW09TP-XXL"
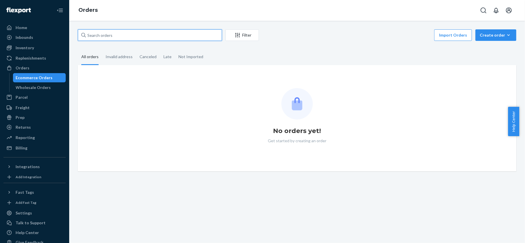
click at [114, 31] on input "text" at bounding box center [150, 35] width 144 height 12
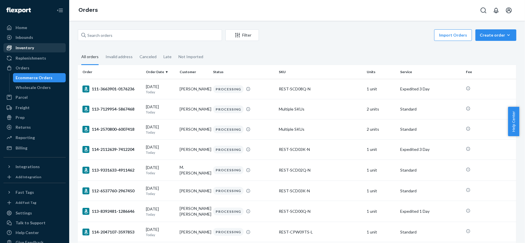
click at [31, 46] on div "Inventory" at bounding box center [25, 48] width 18 height 6
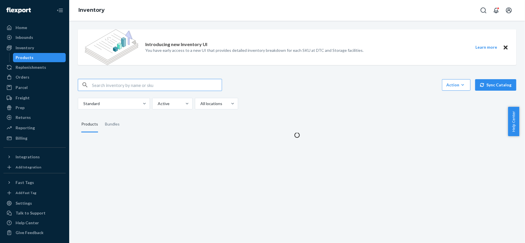
click at [119, 81] on input "text" at bounding box center [157, 85] width 130 height 12
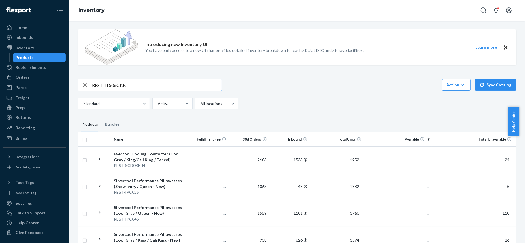
type input "REST-ITS06CKK"
click at [140, 88] on input "REST-ITS06CKK" at bounding box center [157, 85] width 130 height 12
